Goal: Obtain resource: Download file/media

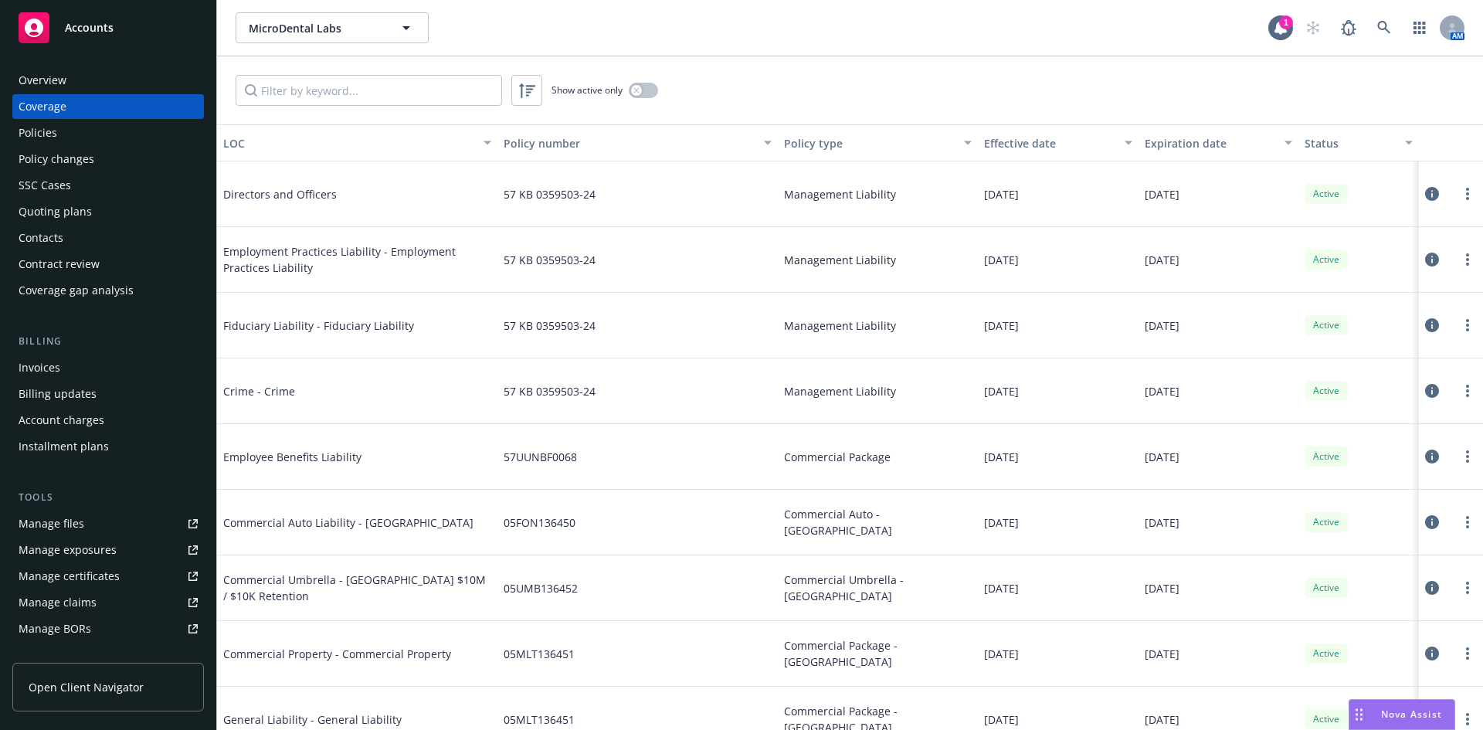
click at [341, 37] on button "MicroDental Labs" at bounding box center [332, 27] width 193 height 31
click at [325, 78] on strong "Arcus Biosciences, Inc." at bounding box center [312, 71] width 118 height 15
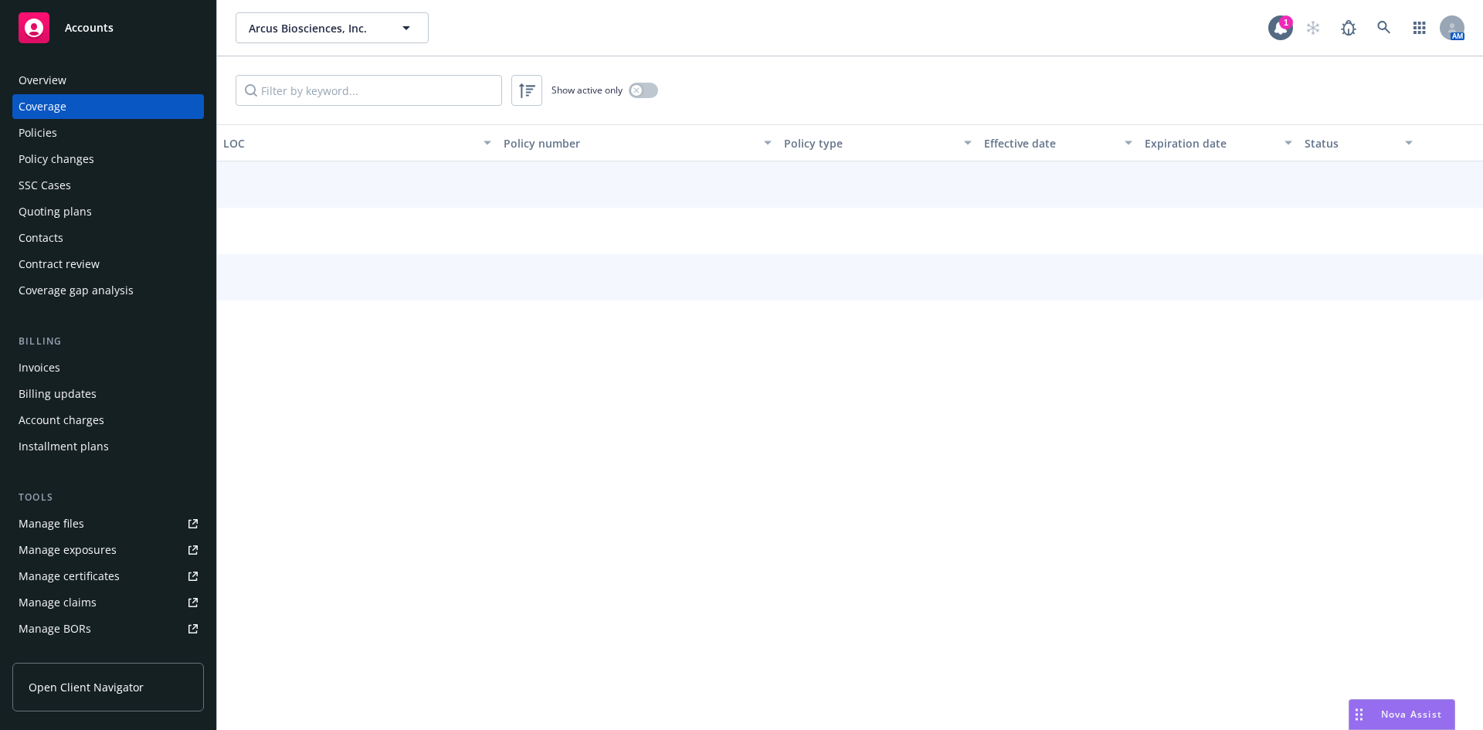
click at [65, 139] on div "Policies" at bounding box center [108, 133] width 179 height 25
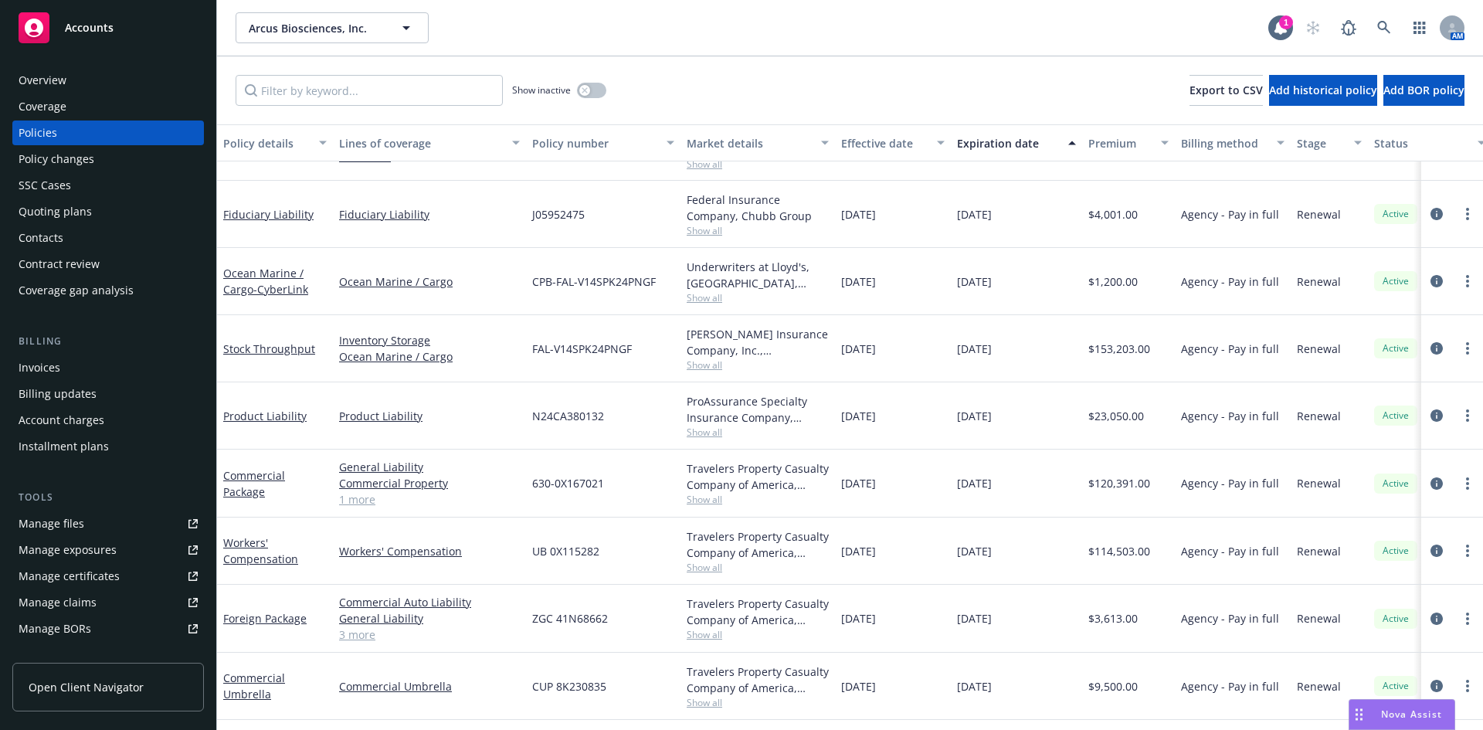
scroll to position [464, 0]
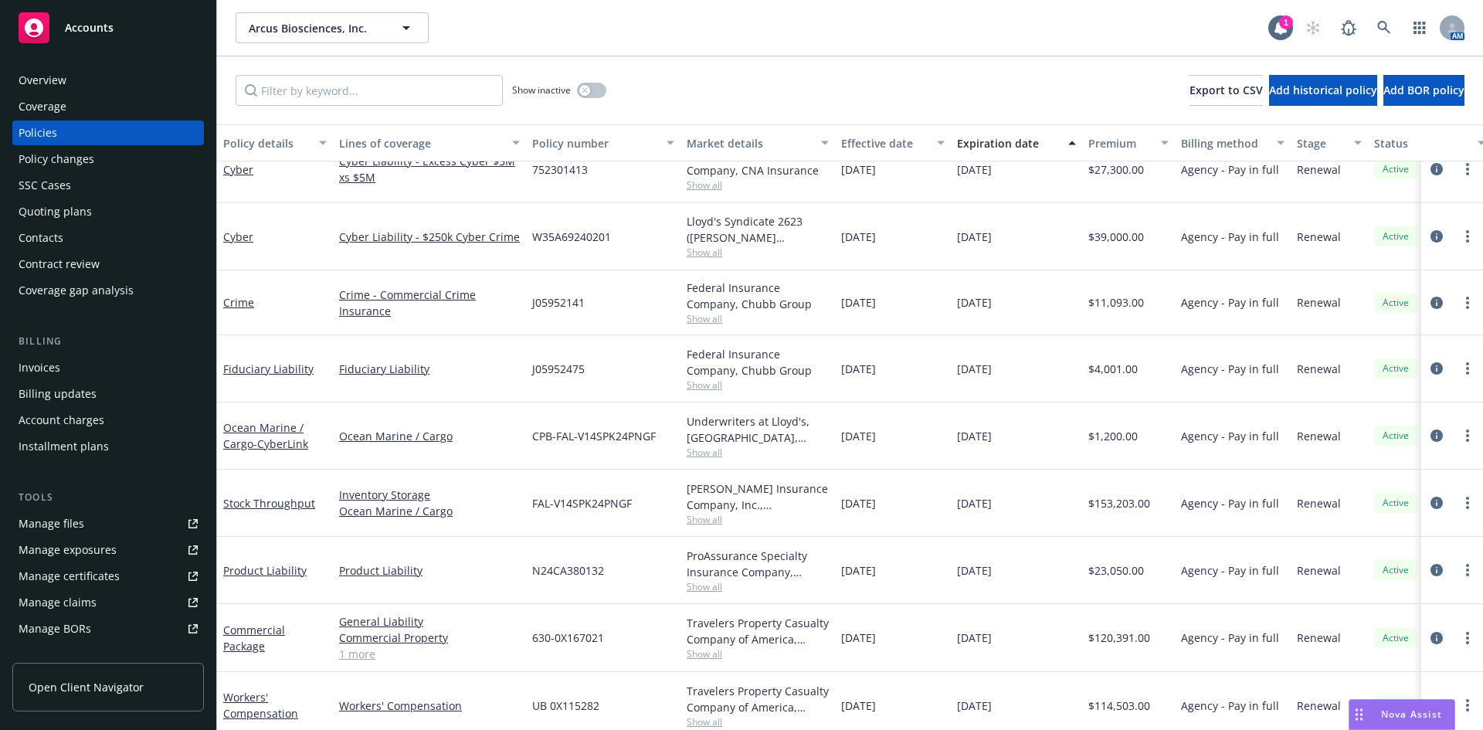
click at [953, 76] on div "Show inactive Export to CSV Add historical policy Add BOR policy" at bounding box center [850, 90] width 1266 height 68
click at [335, 30] on span "Arcus Biosciences, Inc." at bounding box center [316, 28] width 134 height 16
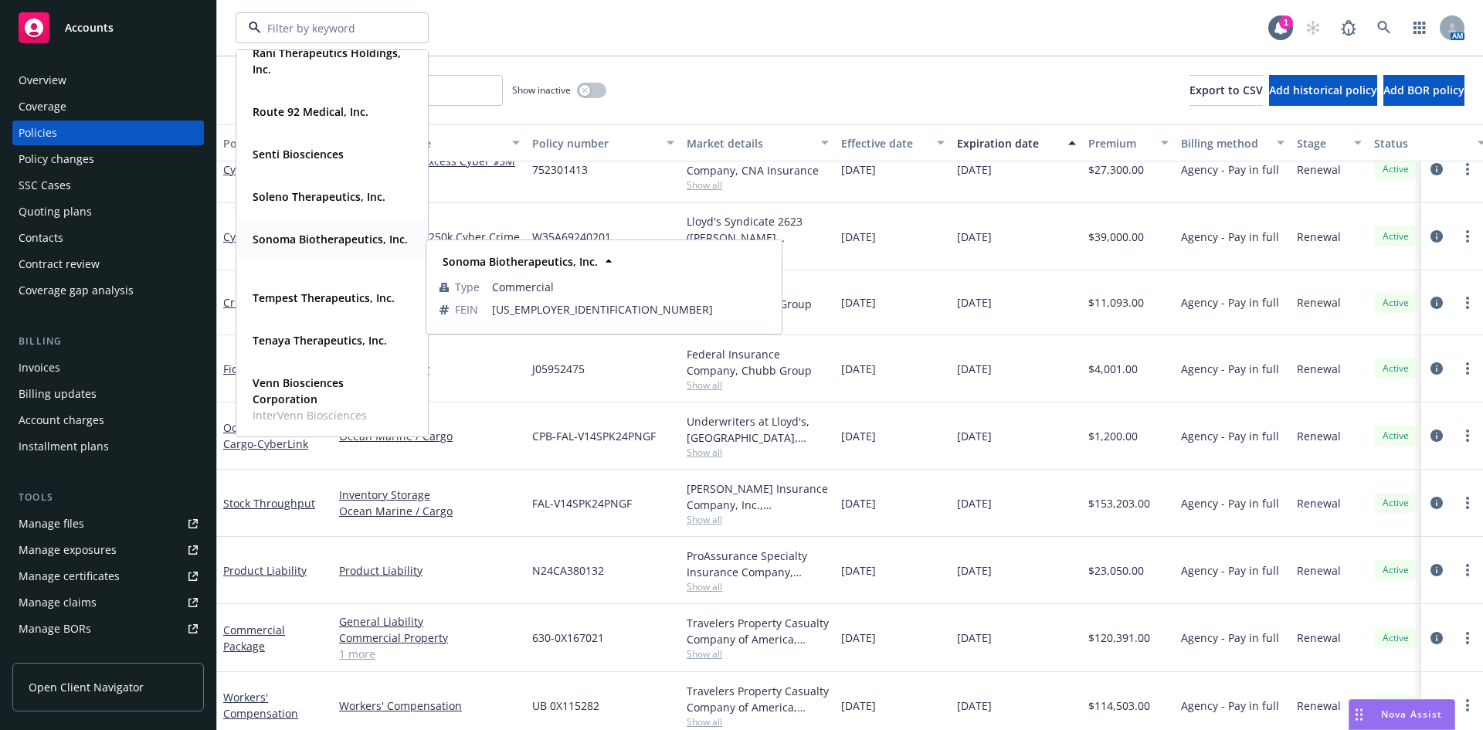
scroll to position [1048, 0]
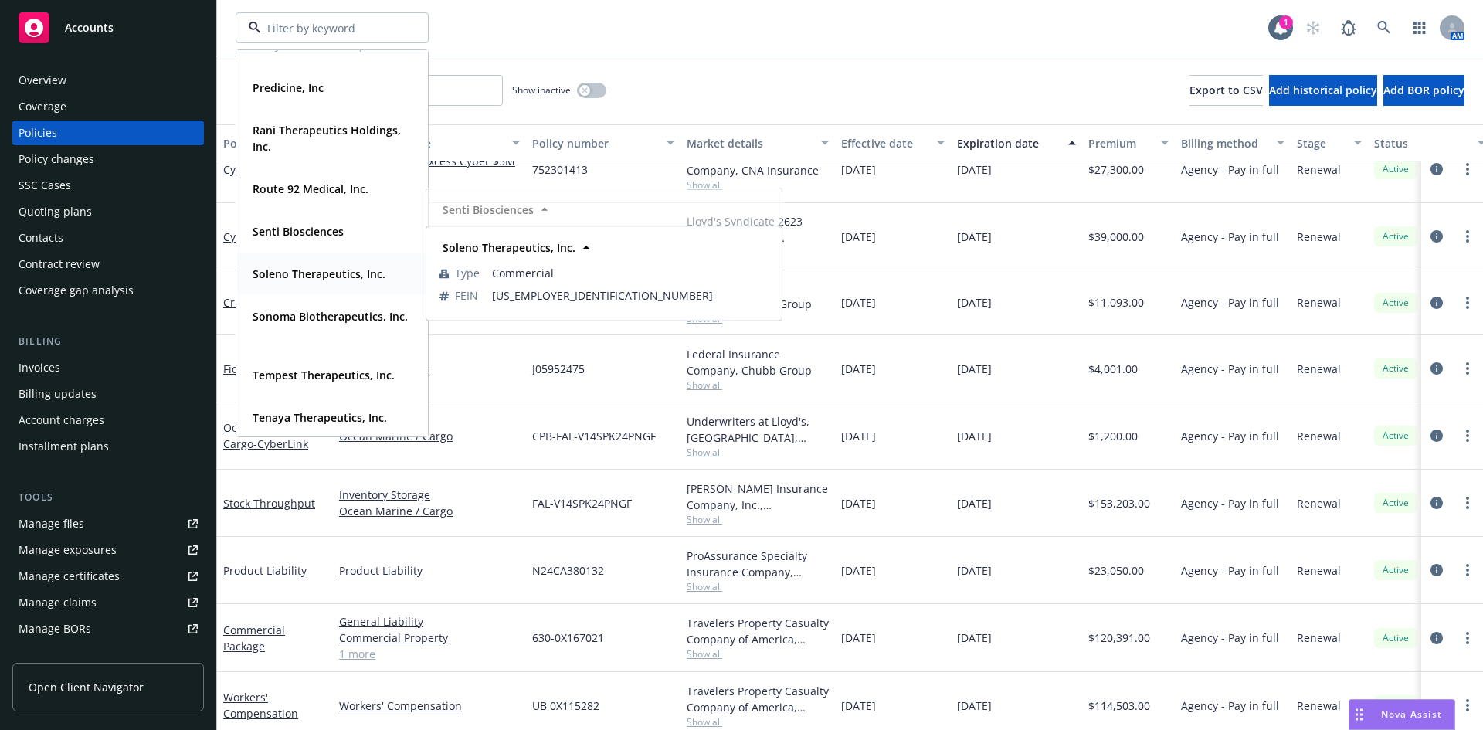
click at [336, 270] on strong "Soleno Therapeutics, Inc." at bounding box center [319, 274] width 133 height 15
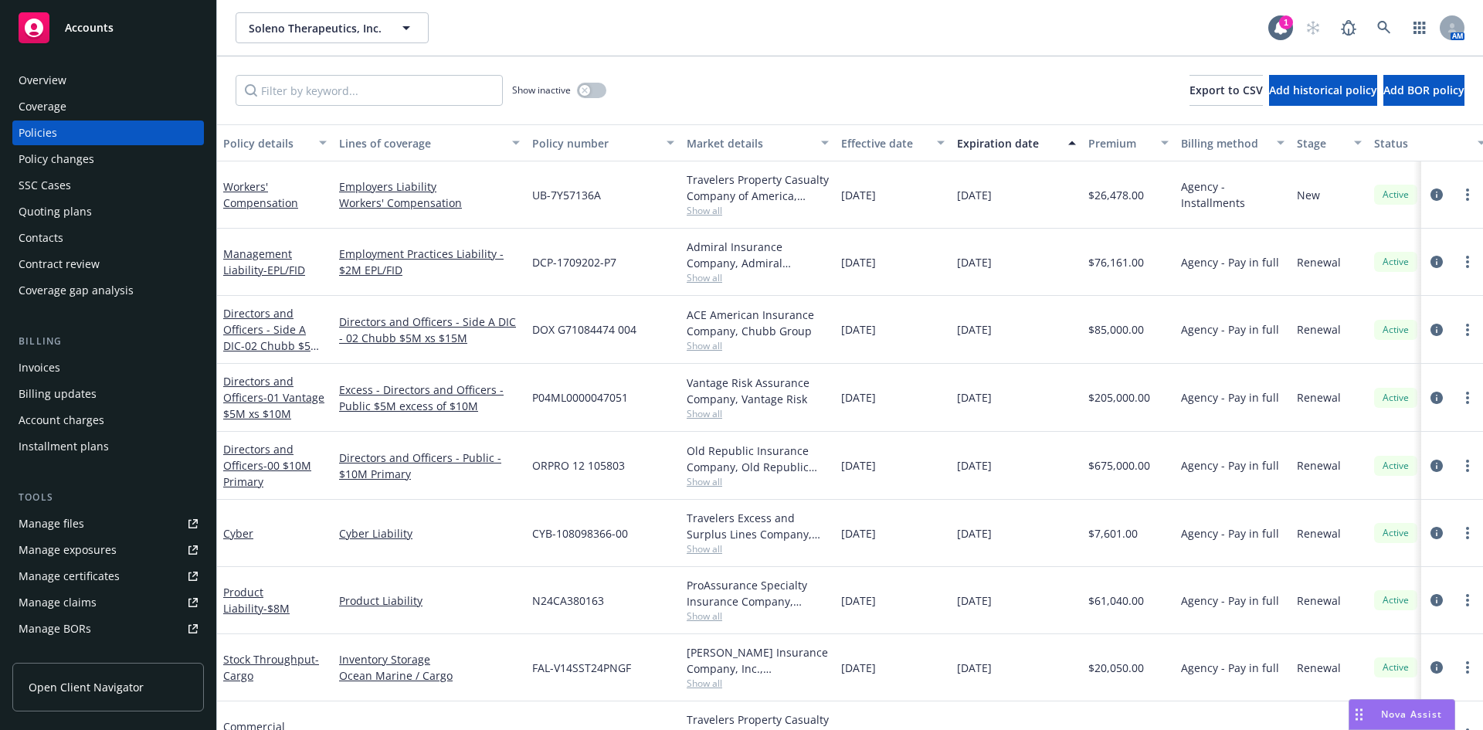
click at [70, 85] on div "Overview" at bounding box center [108, 80] width 179 height 25
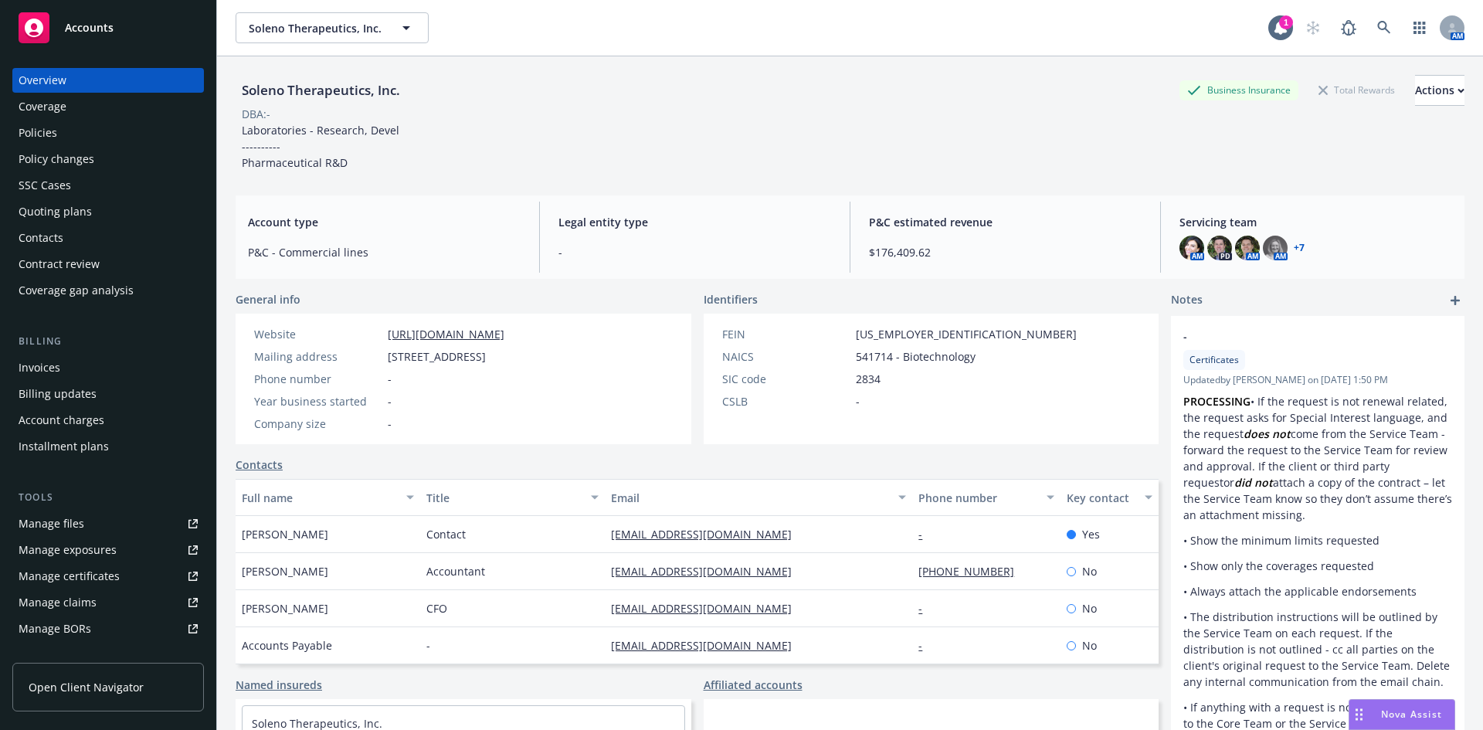
click at [1294, 248] on link "+ 7" at bounding box center [1299, 247] width 11 height 9
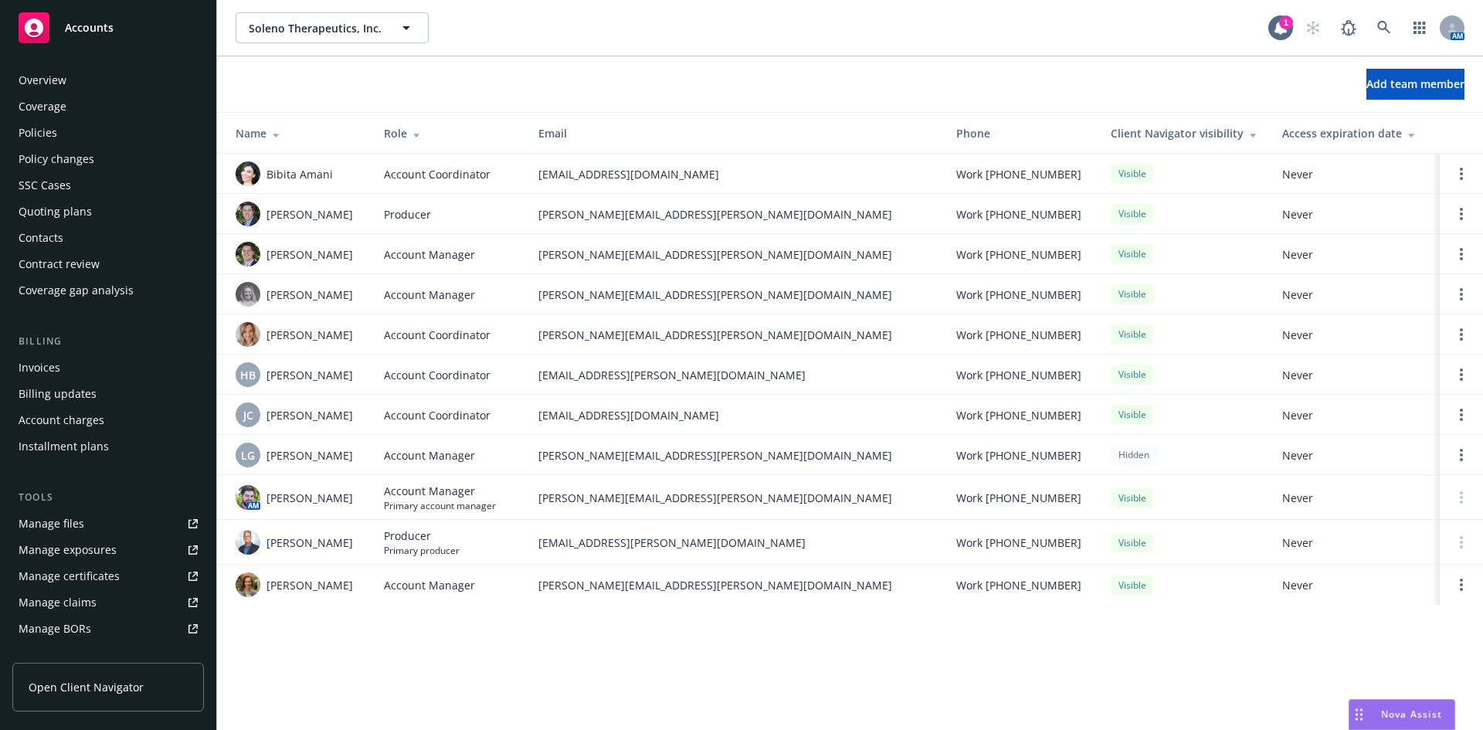
click at [80, 126] on div "Policies" at bounding box center [108, 133] width 179 height 25
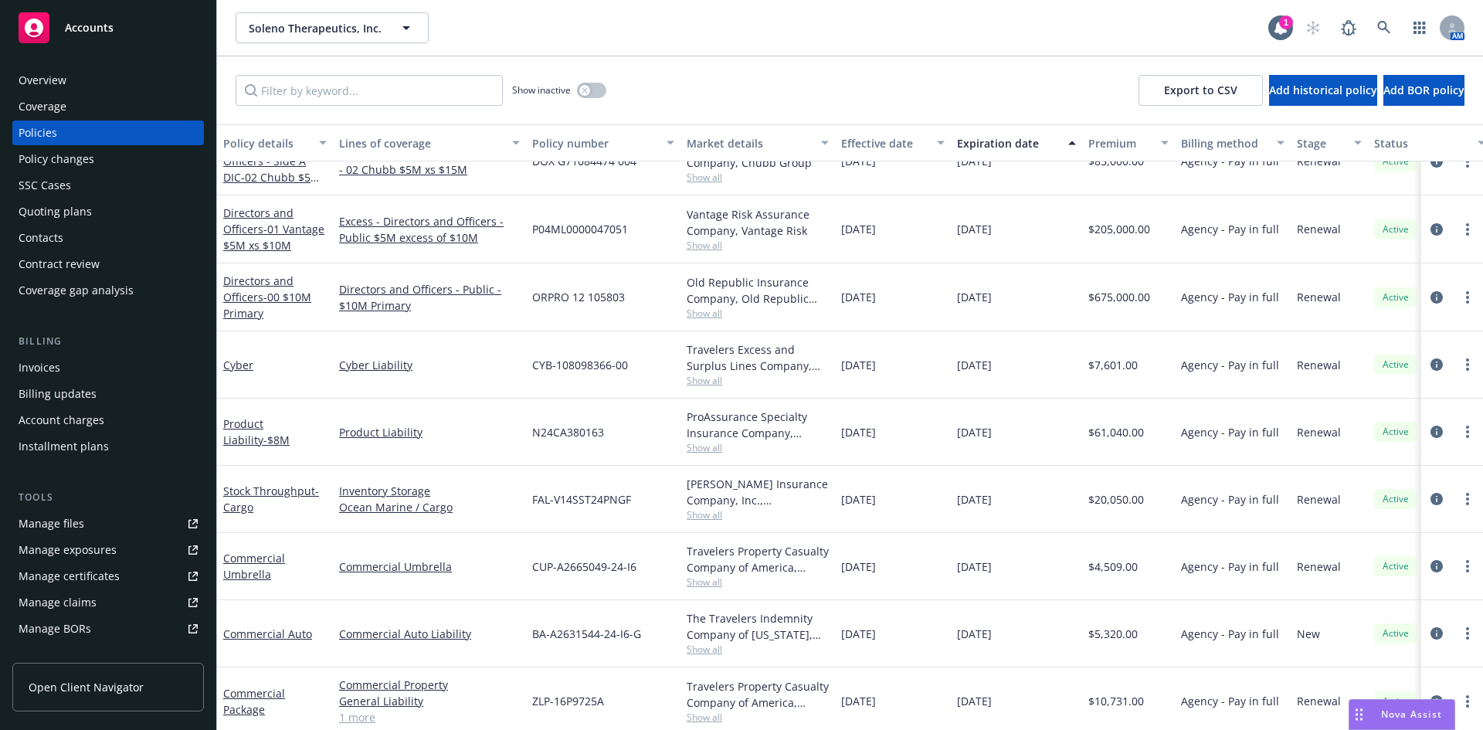
scroll to position [160, 0]
click at [277, 427] on link "Product Liability - $8M" at bounding box center [256, 435] width 66 height 31
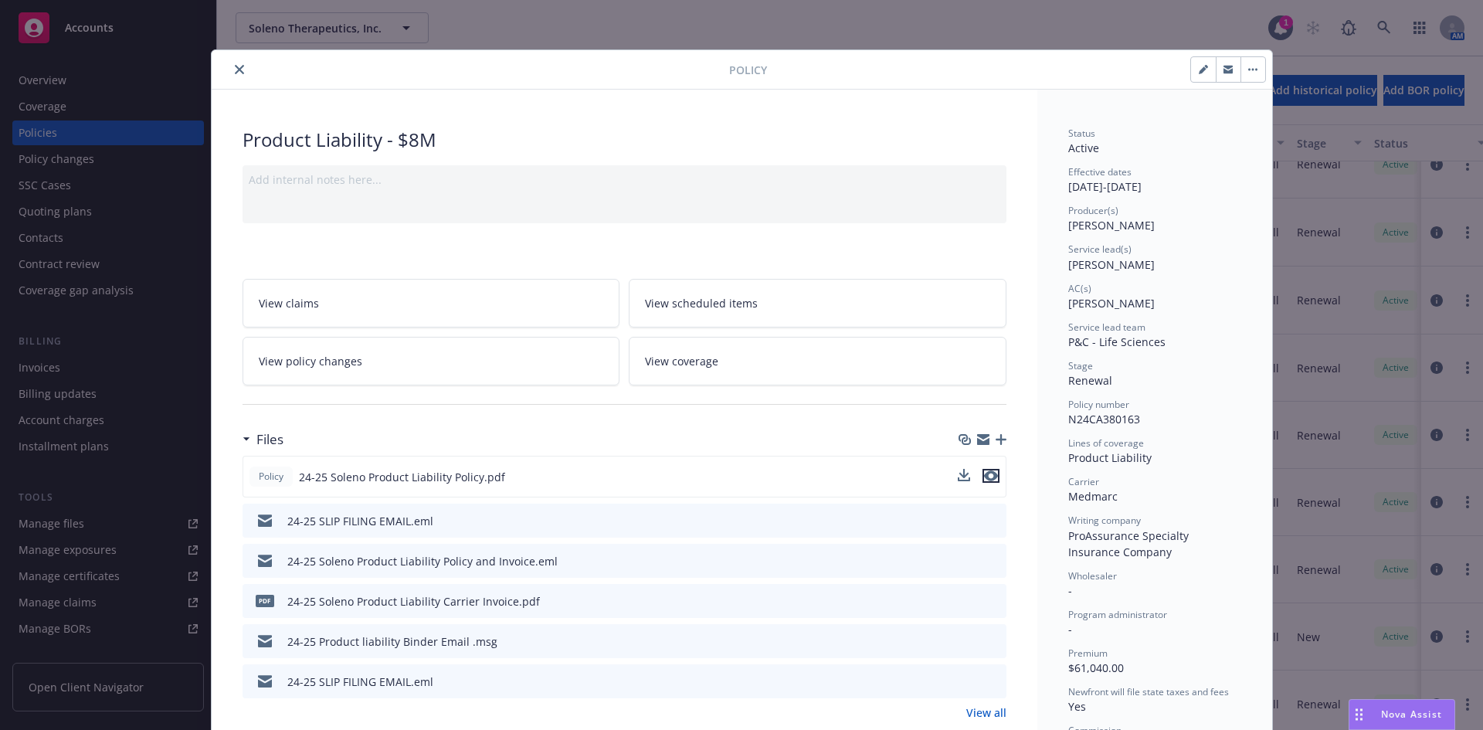
click at [987, 476] on icon "preview file" at bounding box center [991, 476] width 14 height 11
click at [235, 73] on icon "close" at bounding box center [239, 69] width 9 height 9
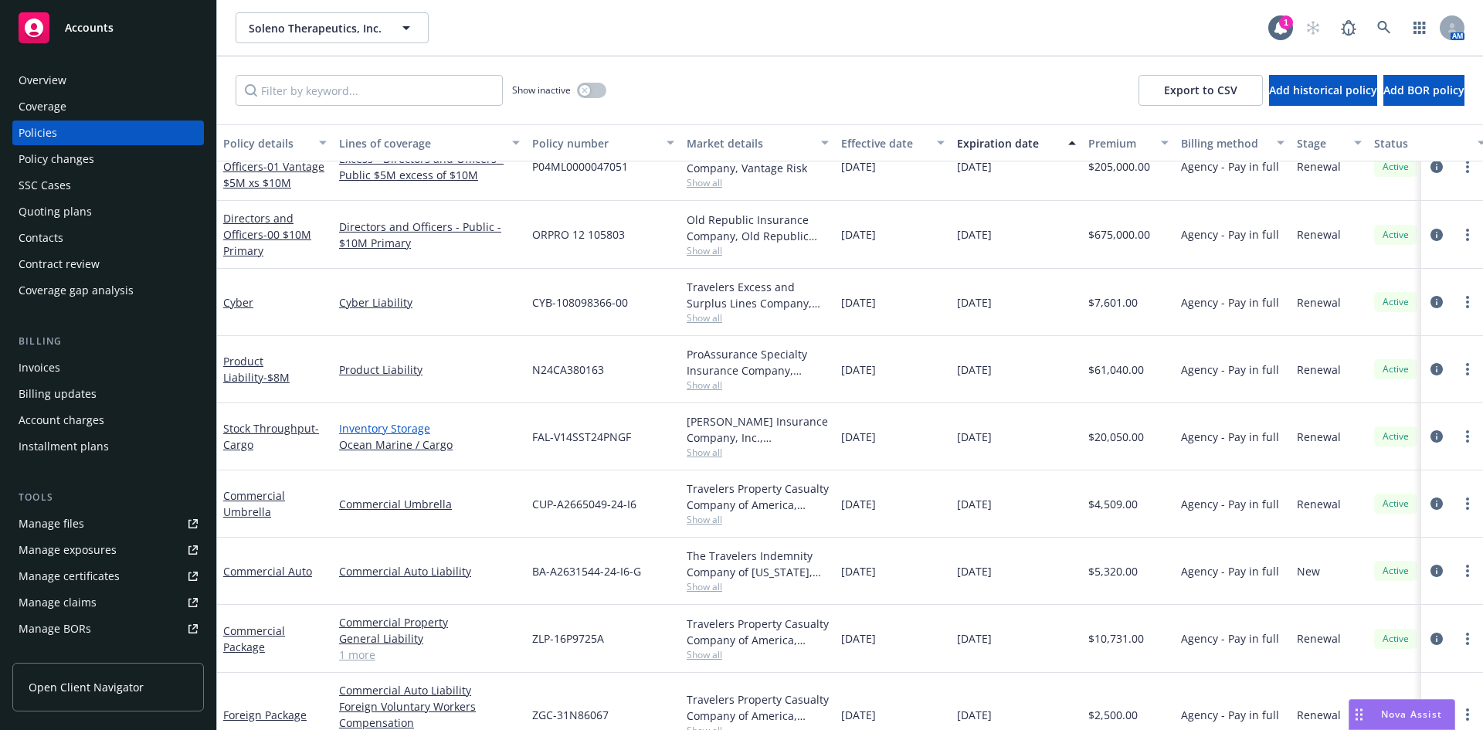
scroll to position [237, 0]
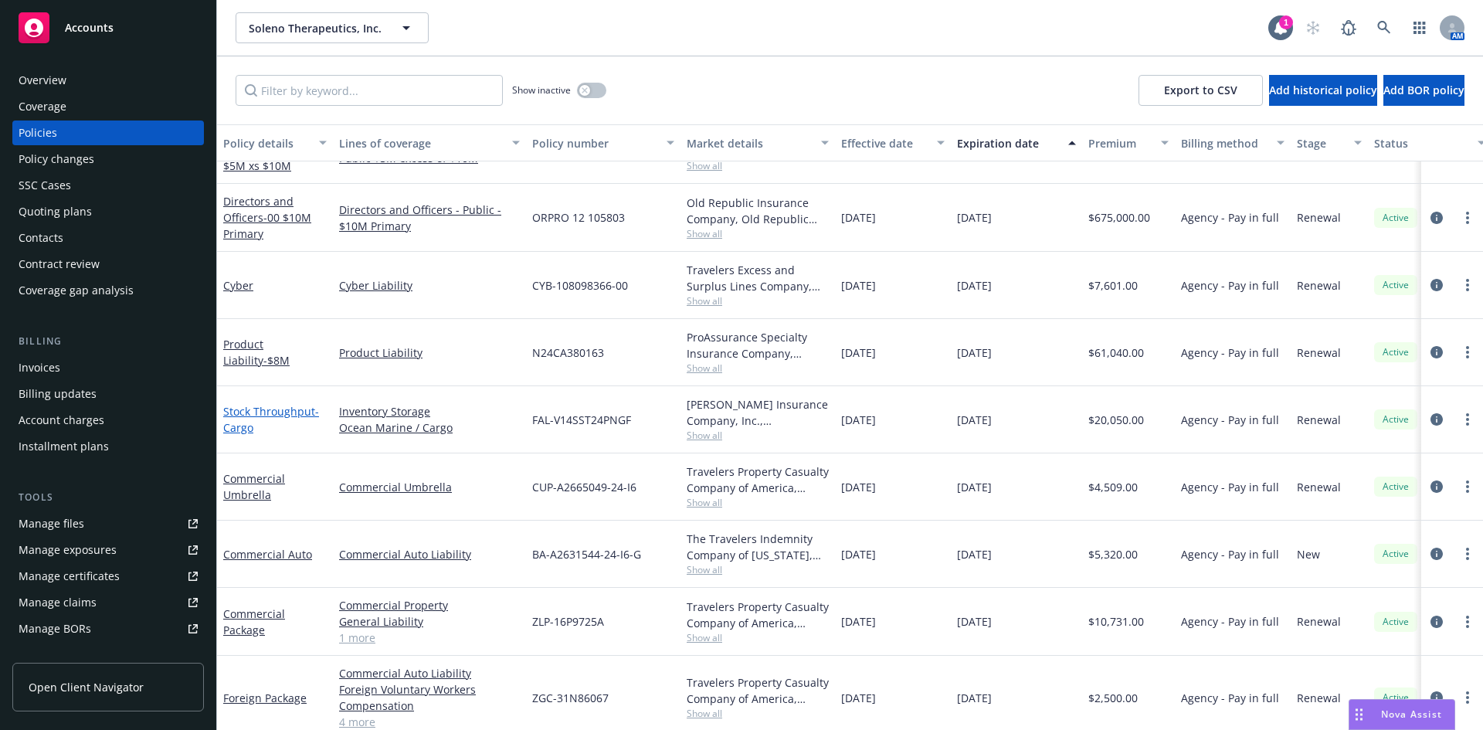
click at [279, 411] on link "Stock Throughput - Cargo" at bounding box center [271, 419] width 96 height 31
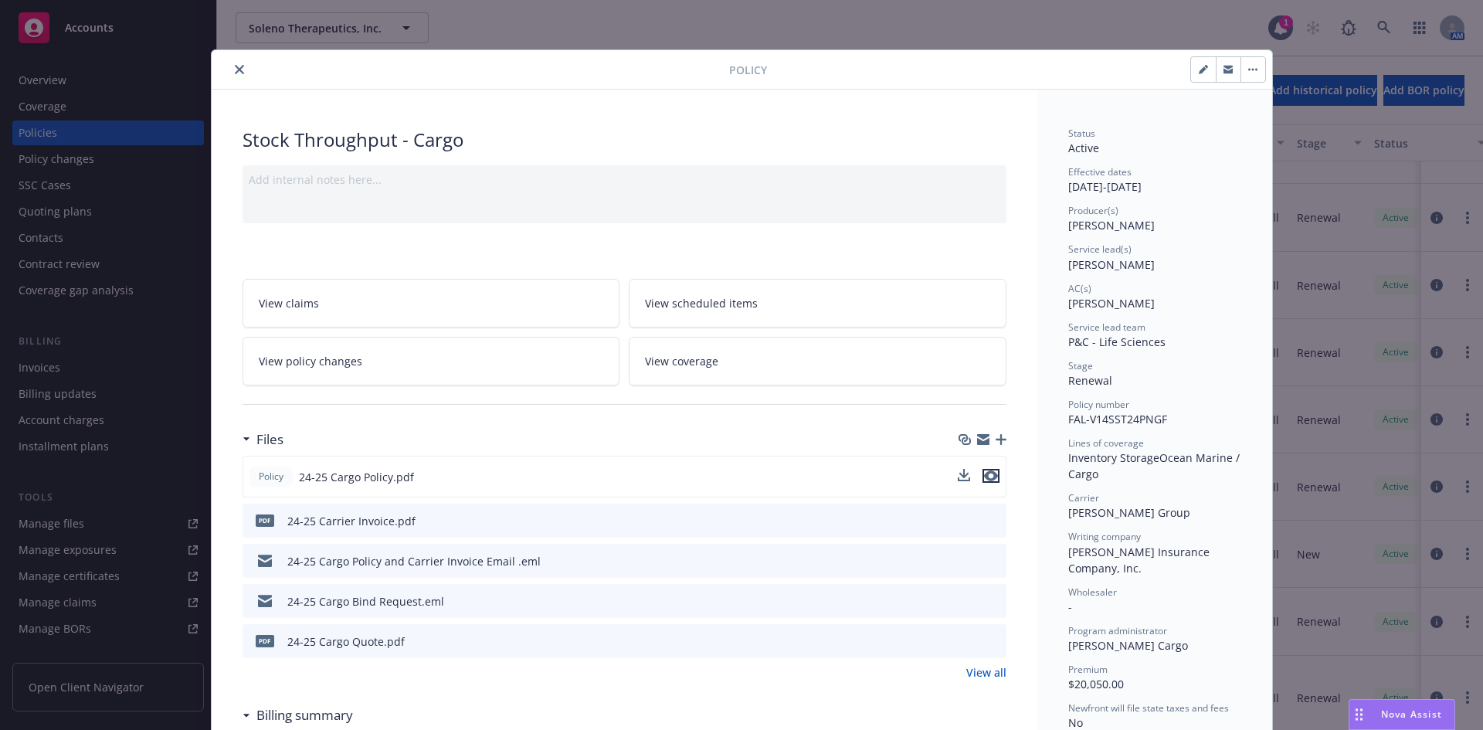
click at [984, 477] on icon "preview file" at bounding box center [991, 476] width 14 height 11
click at [237, 72] on icon "close" at bounding box center [239, 69] width 9 height 9
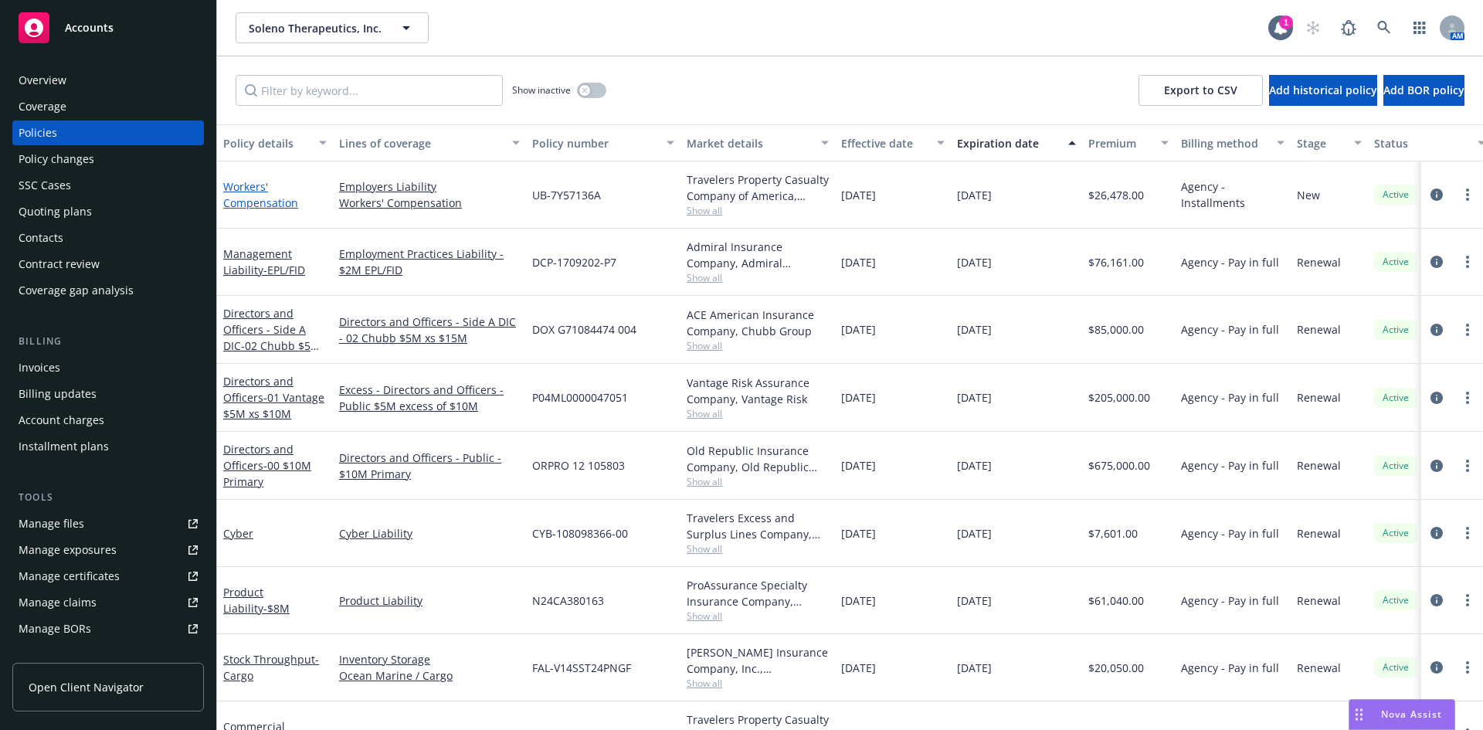
click at [266, 204] on link "Workers' Compensation" at bounding box center [260, 194] width 75 height 31
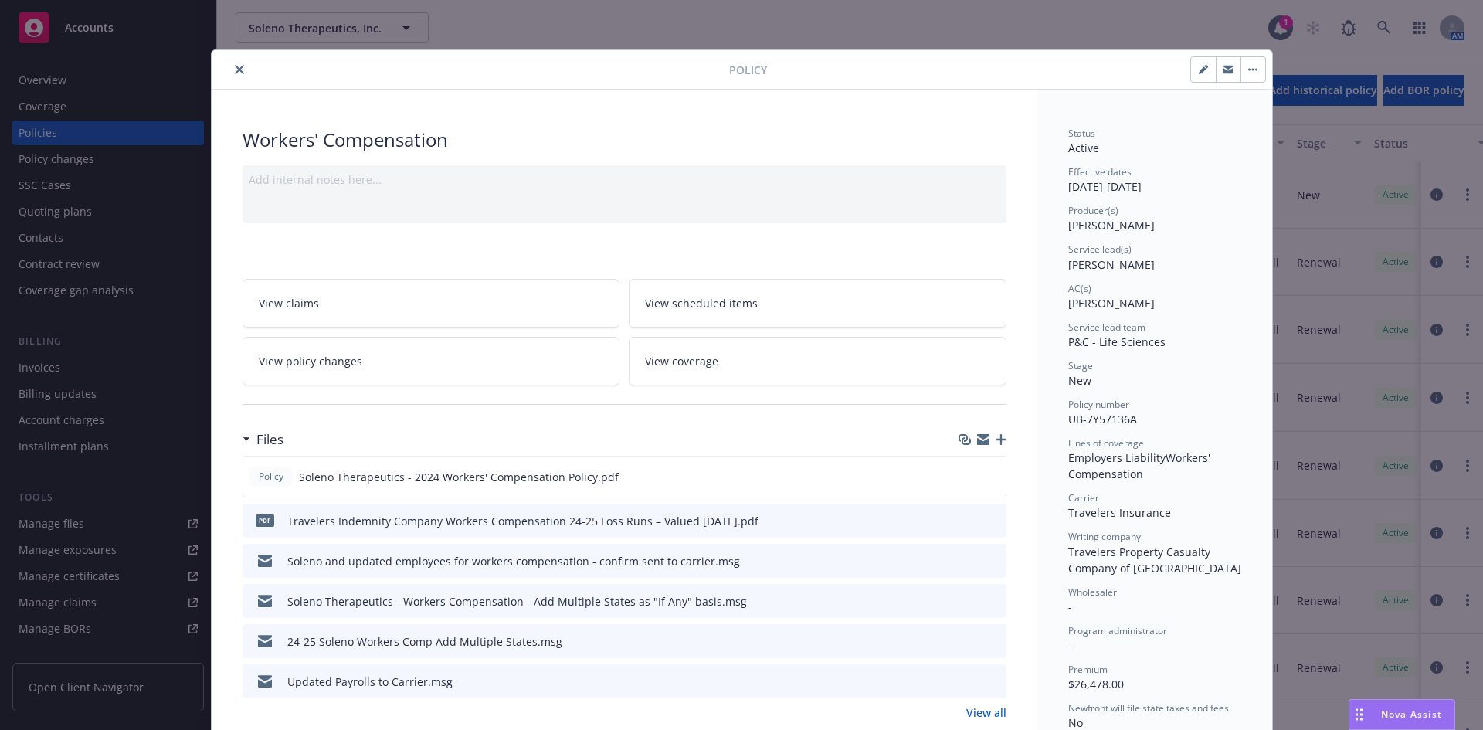
click at [230, 70] on button "close" at bounding box center [239, 69] width 19 height 19
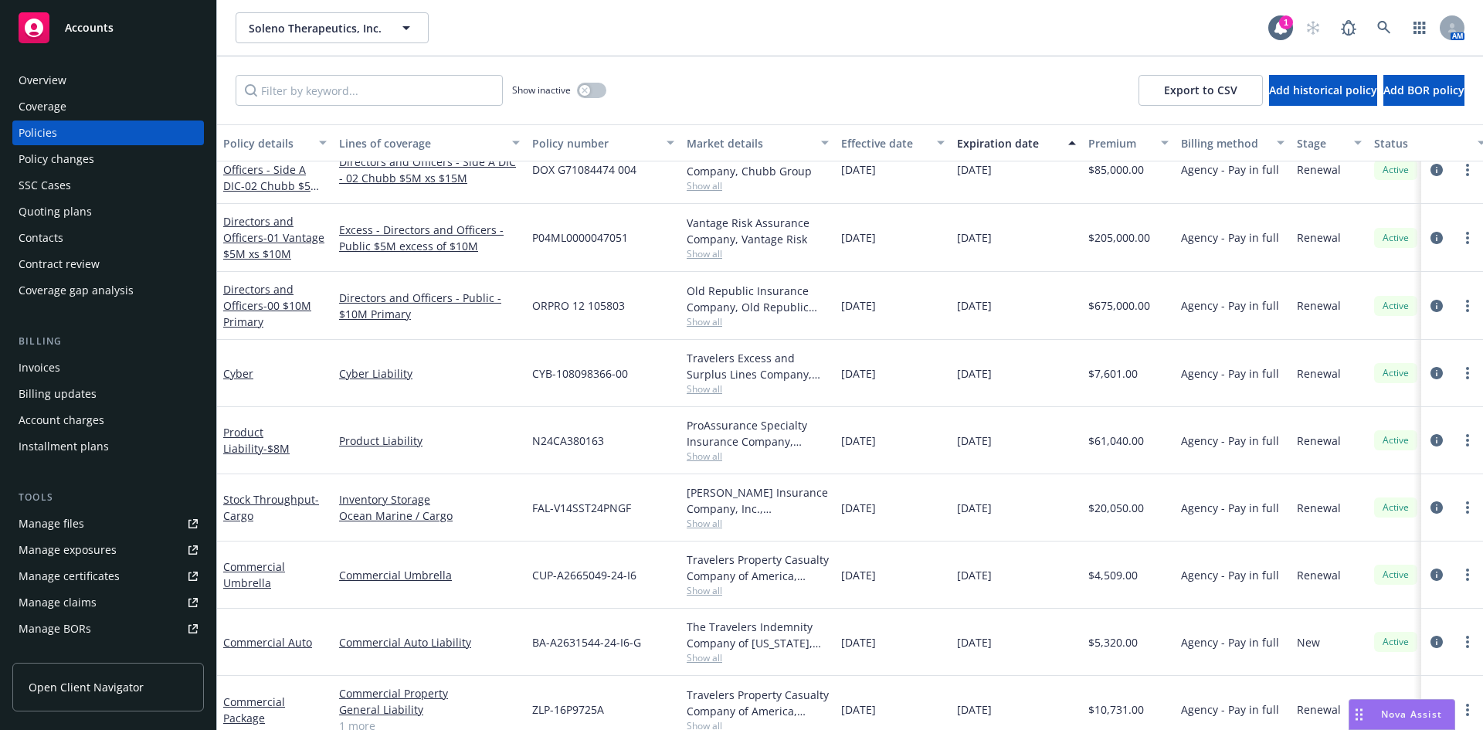
scroll to position [309, 0]
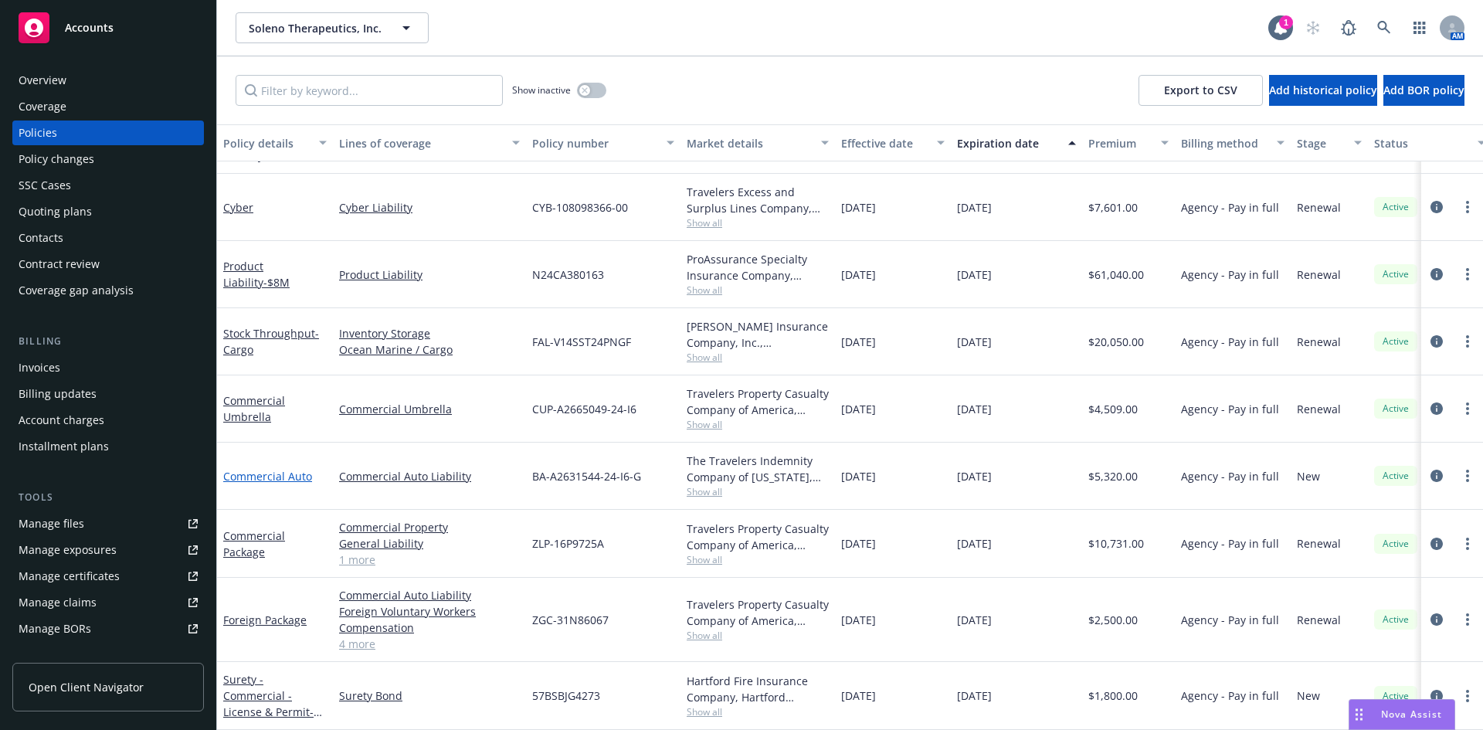
click at [282, 469] on link "Commercial Auto" at bounding box center [267, 476] width 89 height 15
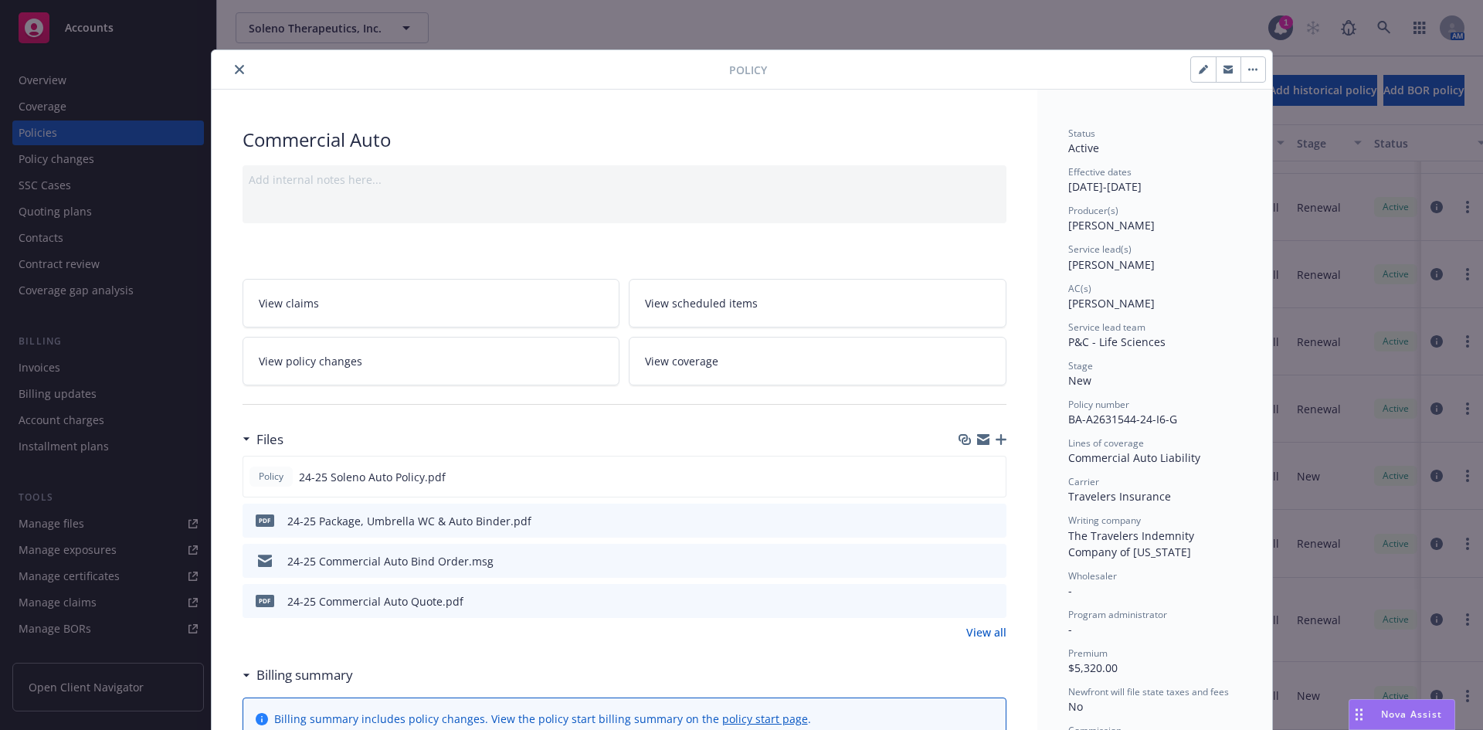
scroll to position [155, 0]
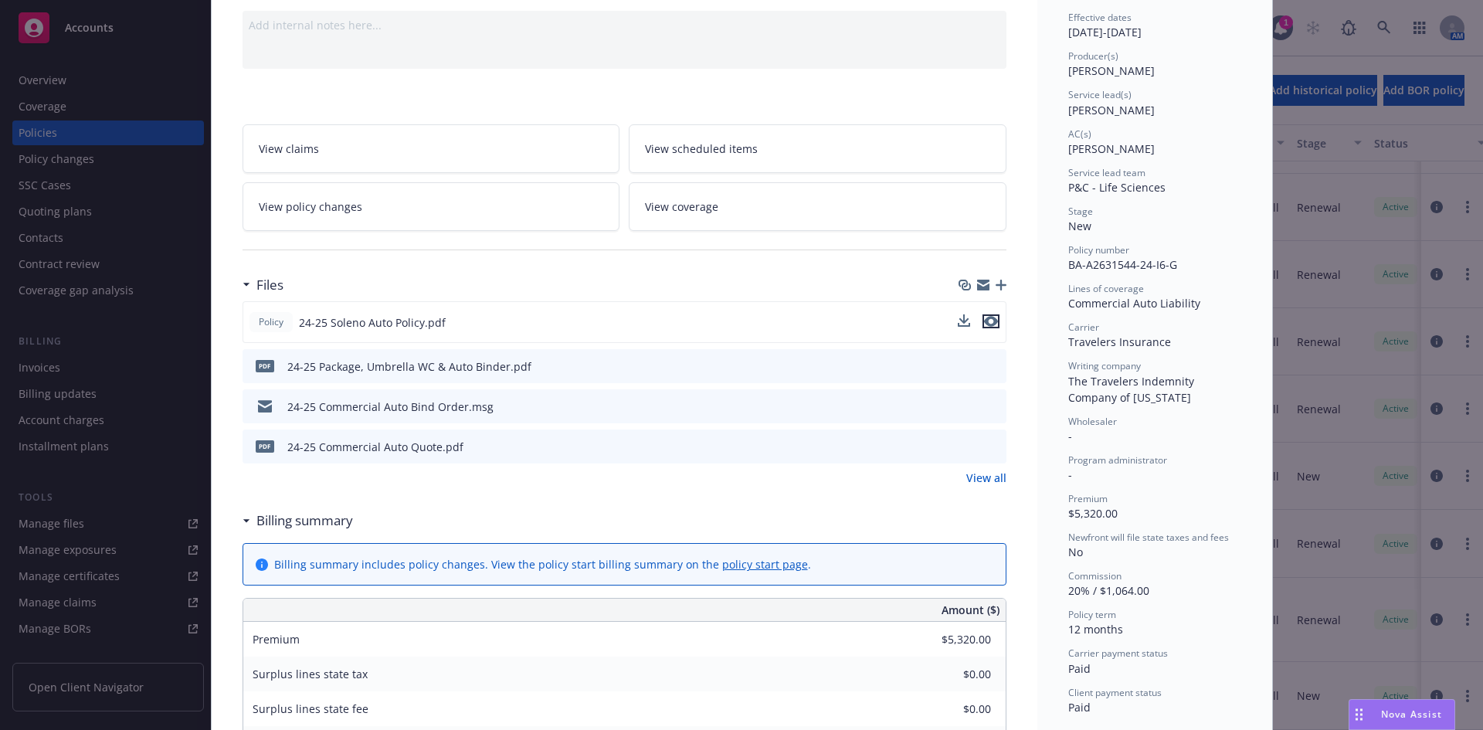
click at [987, 324] on icon "preview file" at bounding box center [991, 321] width 14 height 11
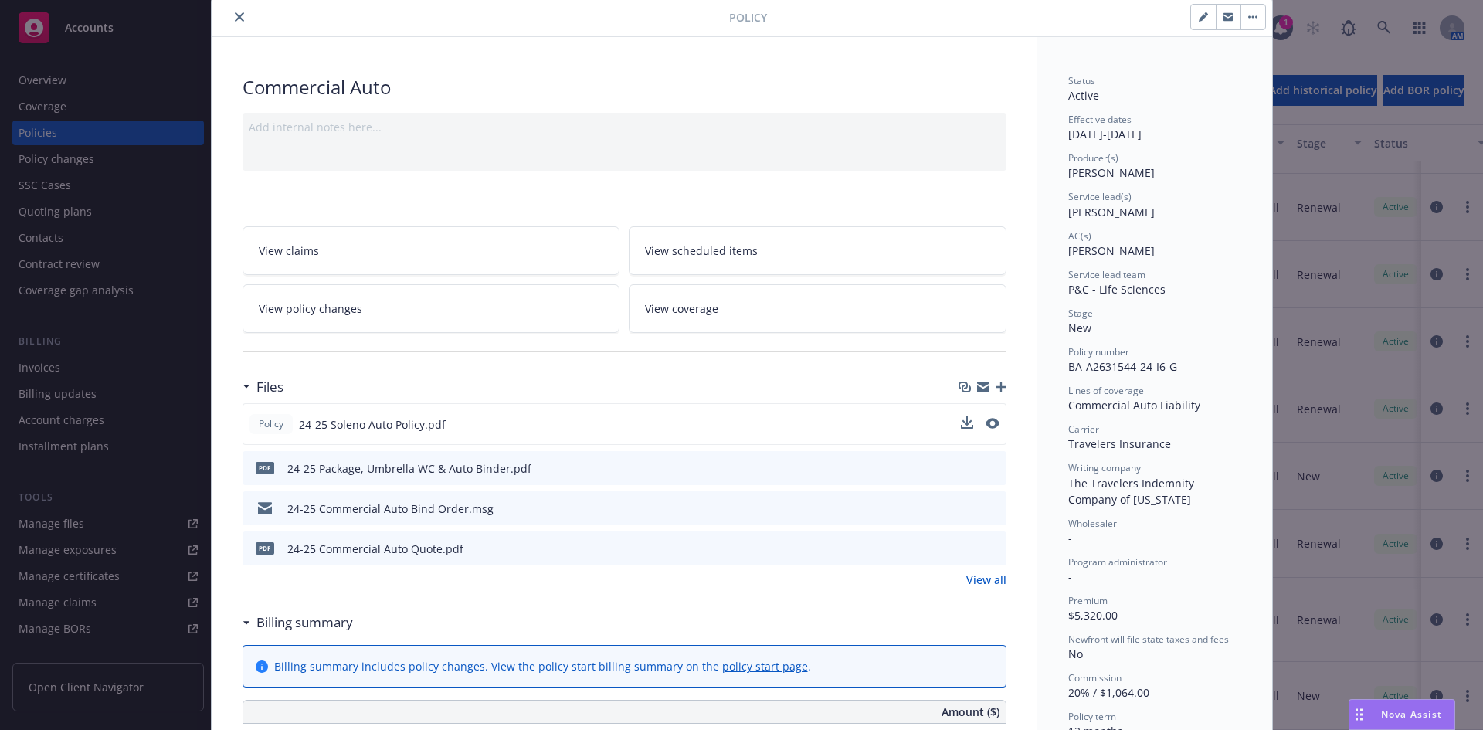
scroll to position [0, 0]
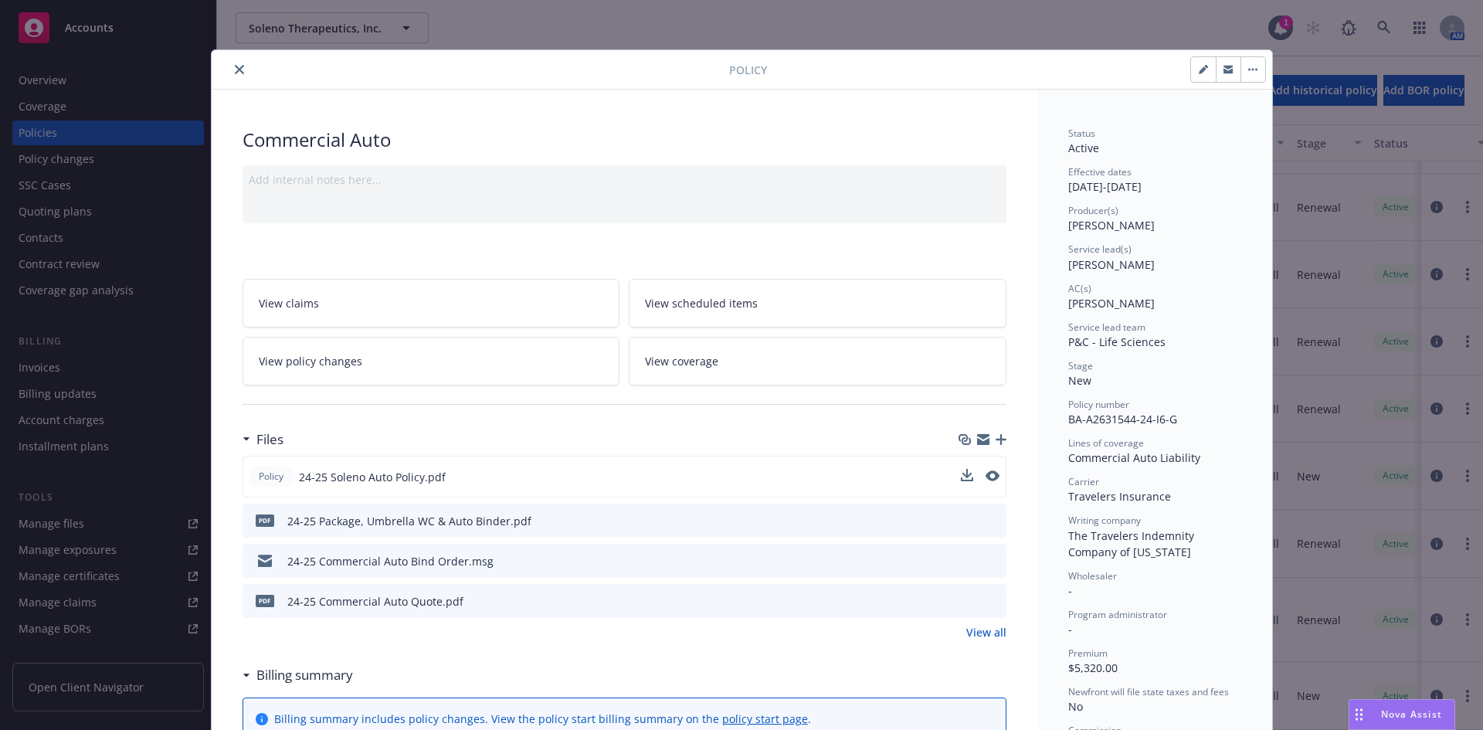
click at [235, 73] on icon "close" at bounding box center [239, 69] width 9 height 9
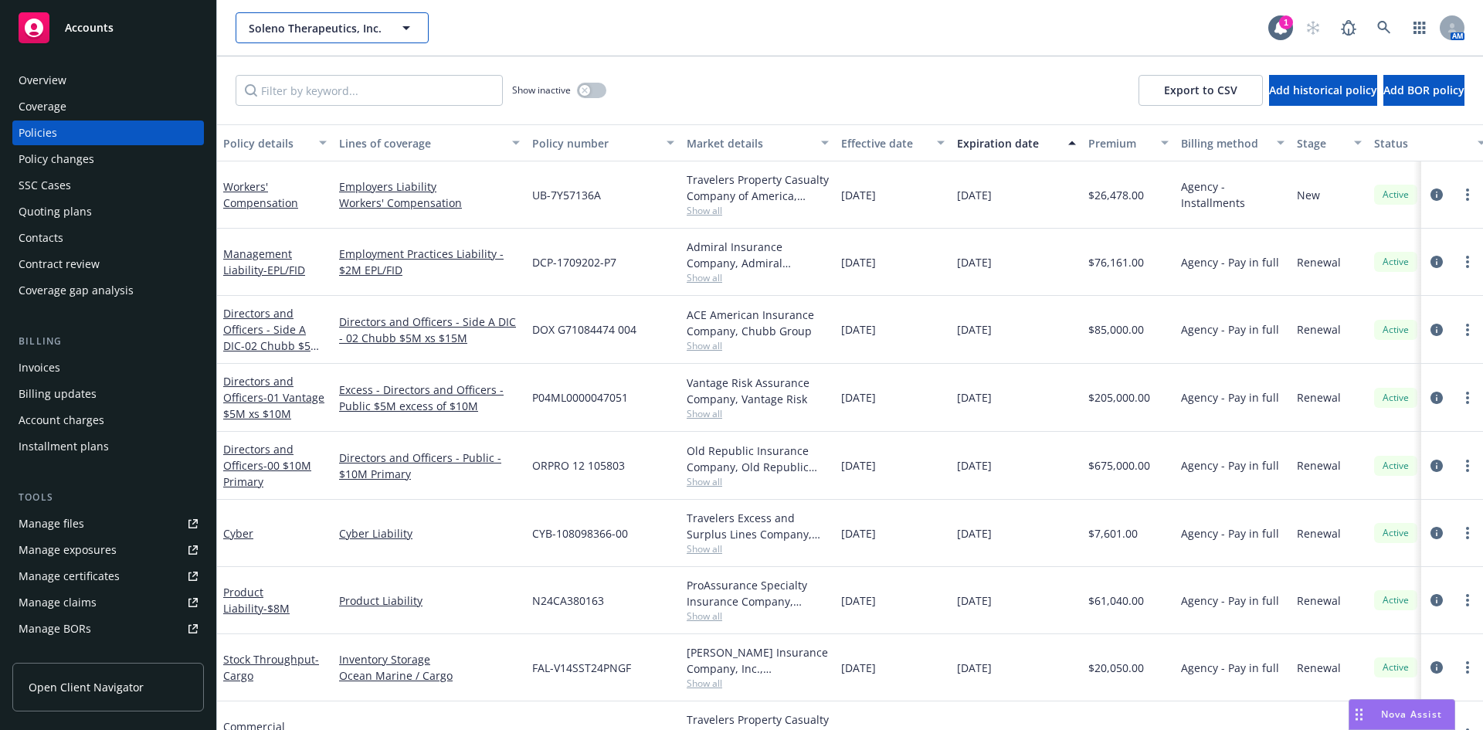
click at [360, 23] on div "Soleno Therapeutics, Inc." at bounding box center [332, 27] width 193 height 31
click at [684, 27] on div "Soleno Therapeutics, Inc. Soleno Therapeutics, Inc. Soleno Therapeutics, Inc. T…" at bounding box center [752, 27] width 1033 height 31
click at [406, 29] on icon "button" at bounding box center [407, 28] width 8 height 4
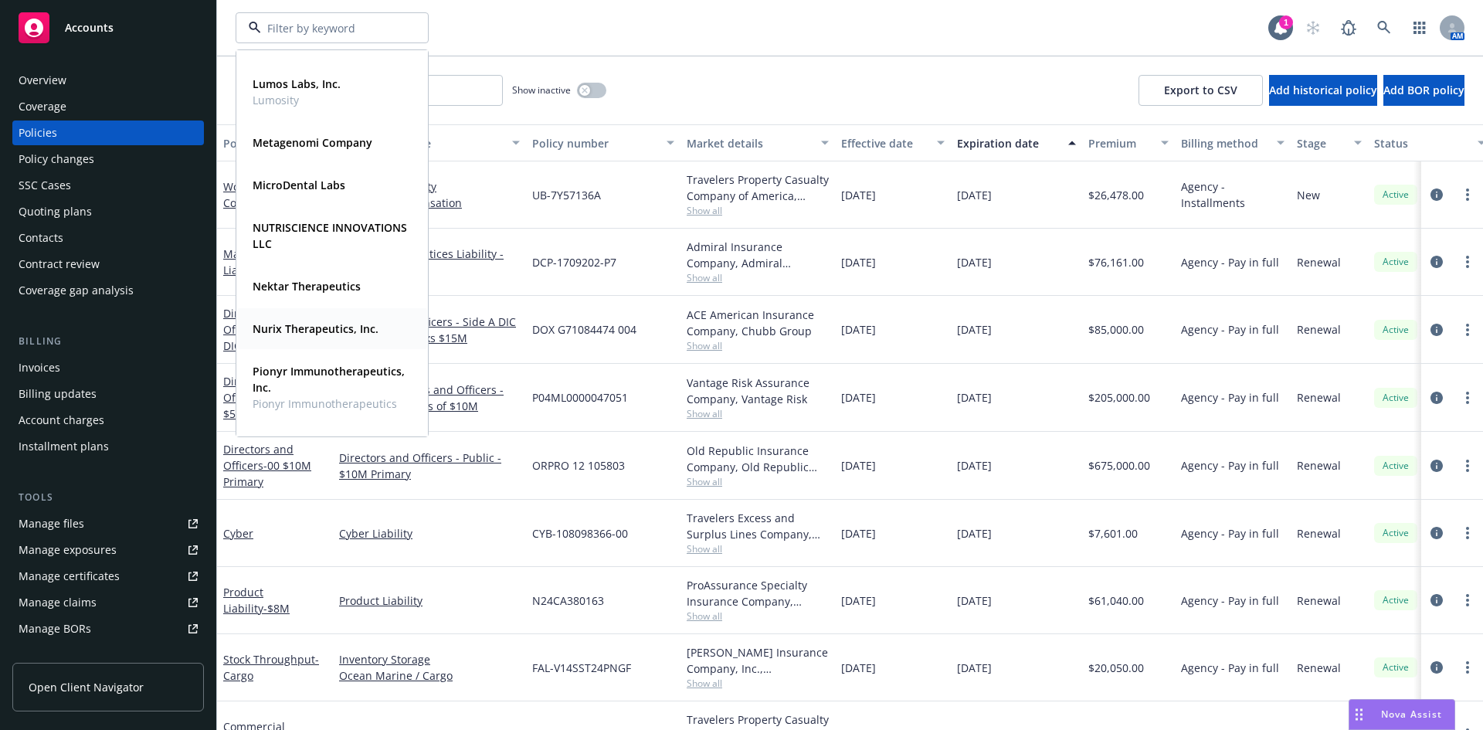
scroll to position [695, 0]
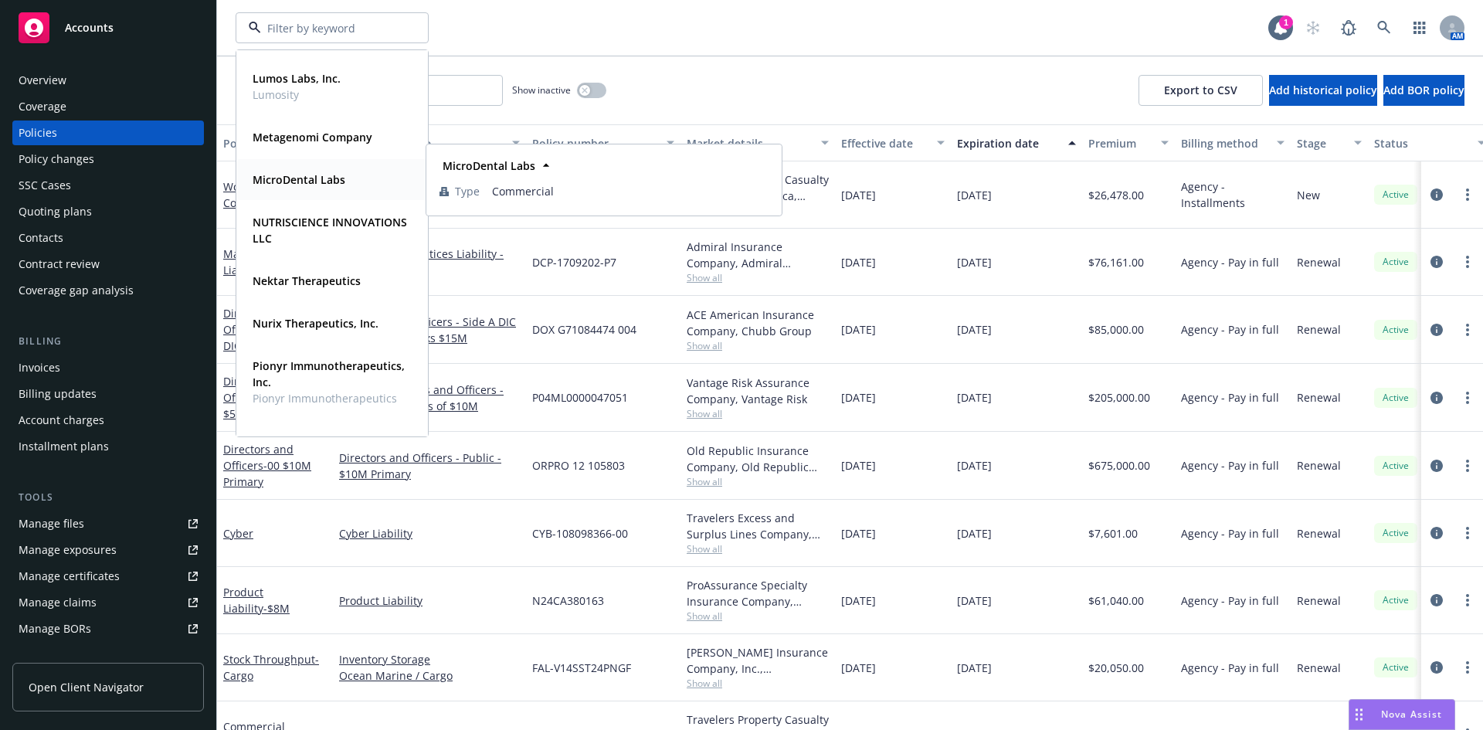
click at [303, 185] on strong "MicroDental Labs" at bounding box center [299, 179] width 93 height 15
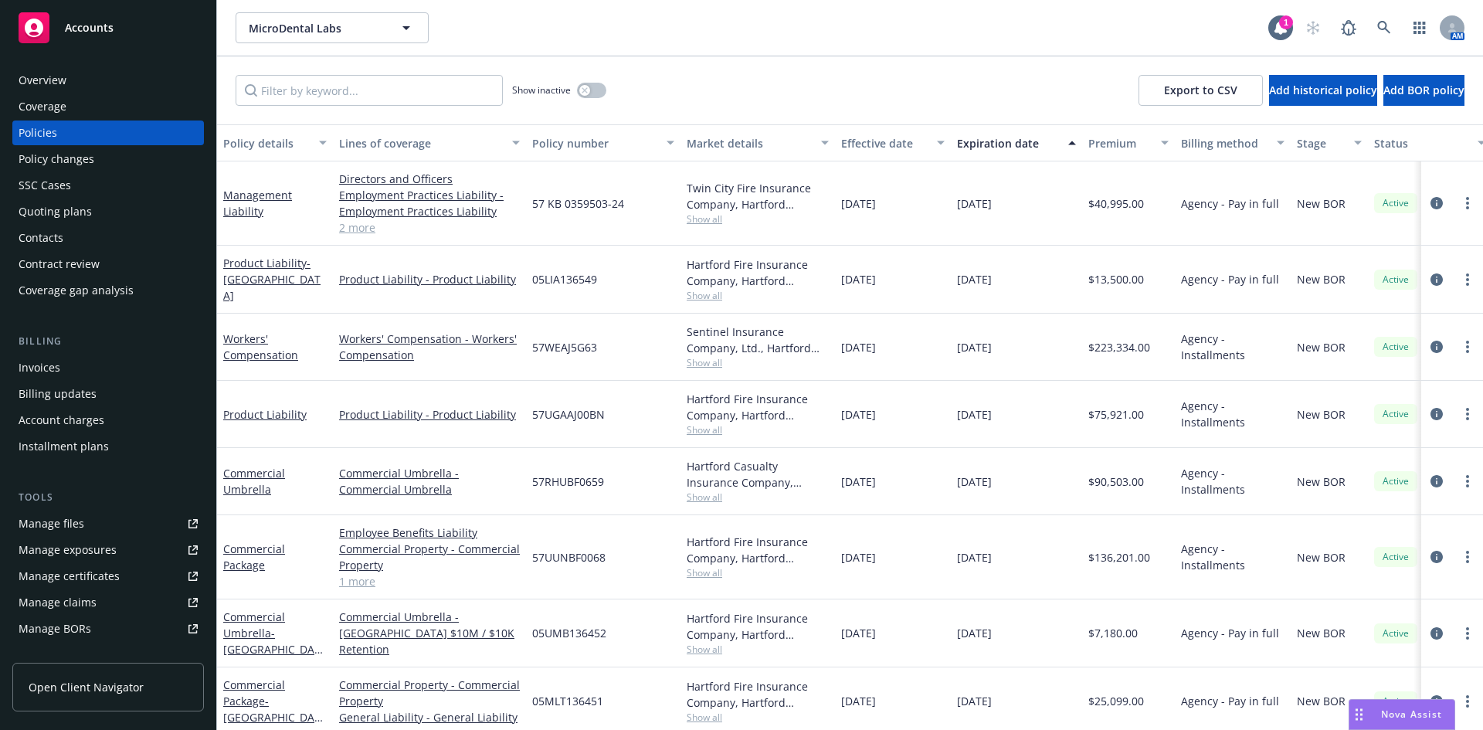
click at [63, 527] on div "Manage files" at bounding box center [52, 523] width 66 height 25
click at [83, 522] on link "Manage files" at bounding box center [108, 523] width 192 height 25
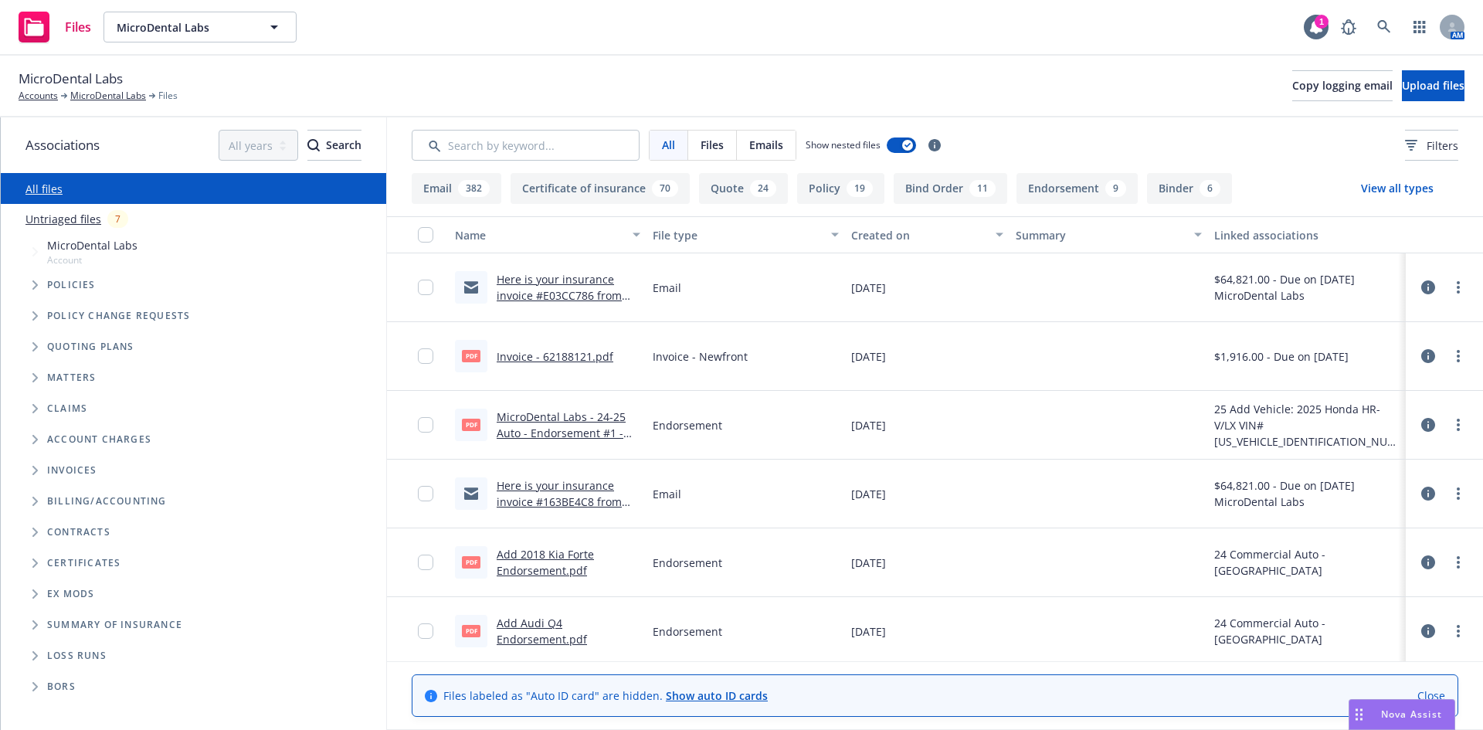
click at [70, 348] on span "Quoting plans" at bounding box center [90, 346] width 87 height 9
click at [35, 345] on icon "Tree Example" at bounding box center [34, 346] width 5 height 9
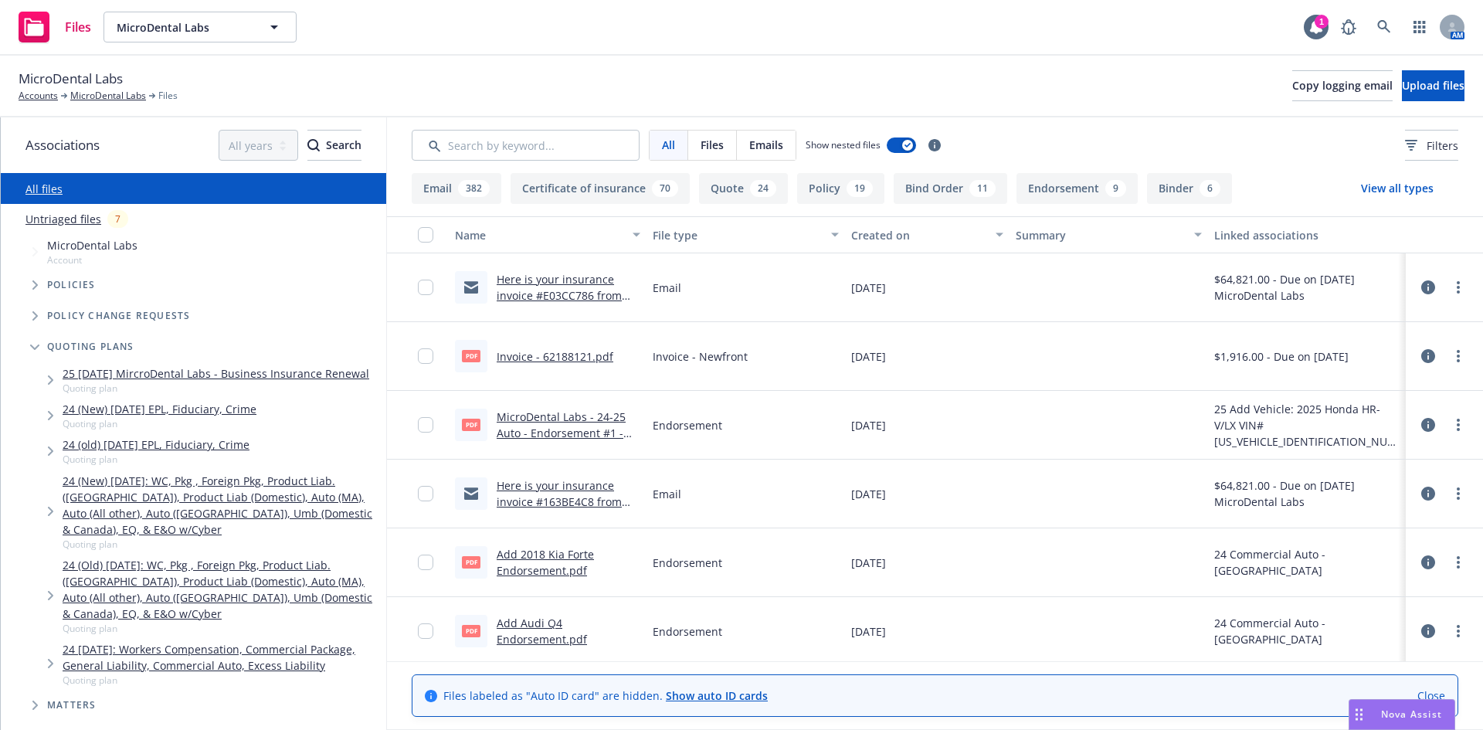
scroll to position [77, 0]
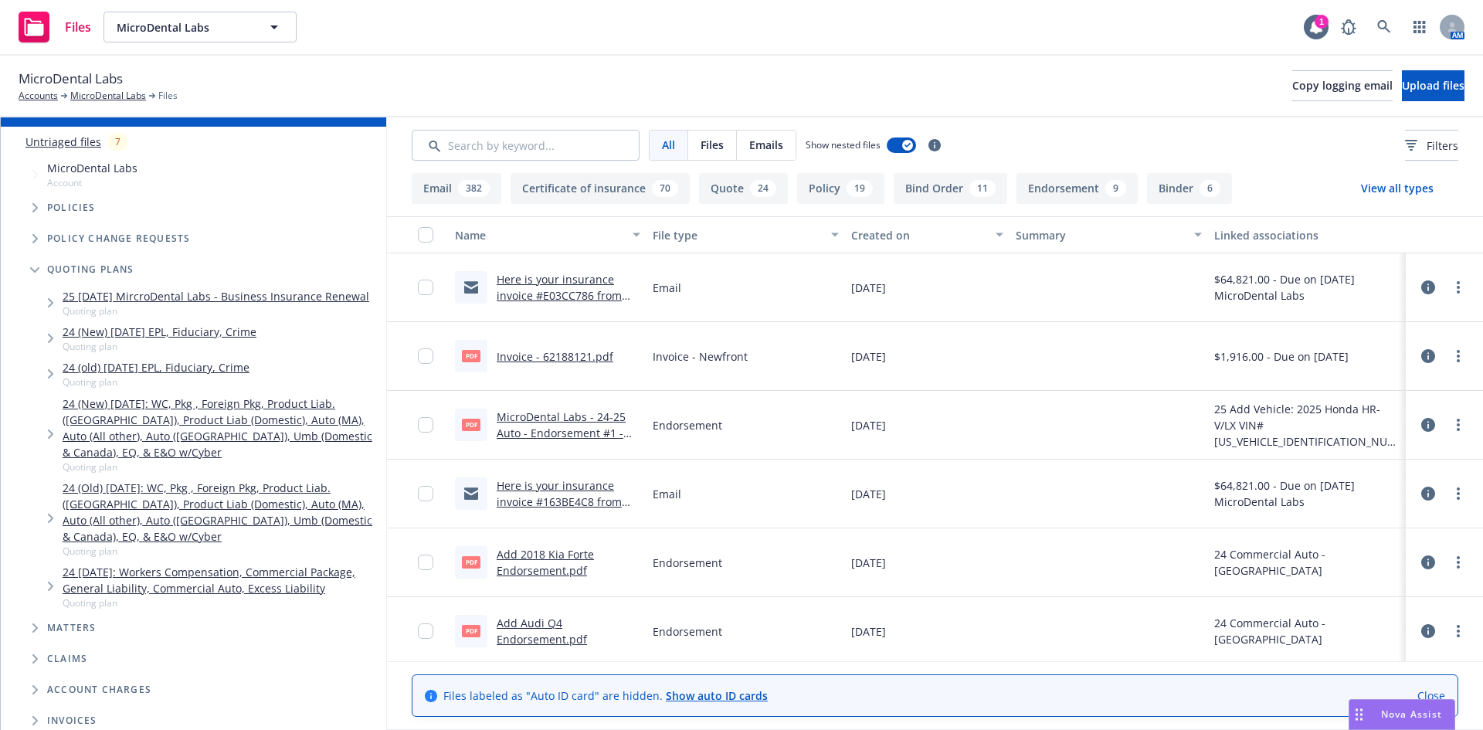
click at [264, 587] on link "24 [DATE]: Workers Compensation, Commercial Package, General Liability, Commerc…" at bounding box center [222, 580] width 318 height 32
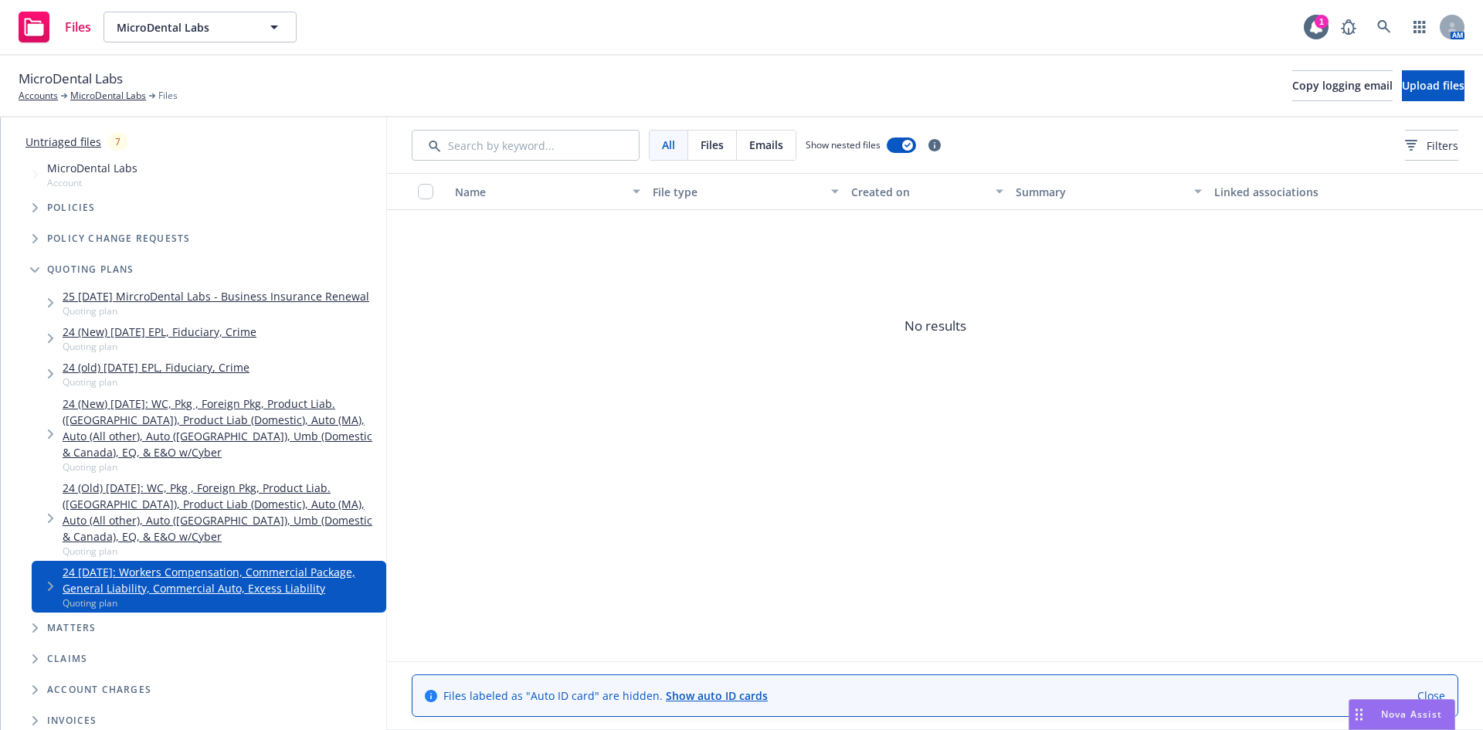
click at [44, 599] on span "Tree Example" at bounding box center [50, 586] width 25 height 25
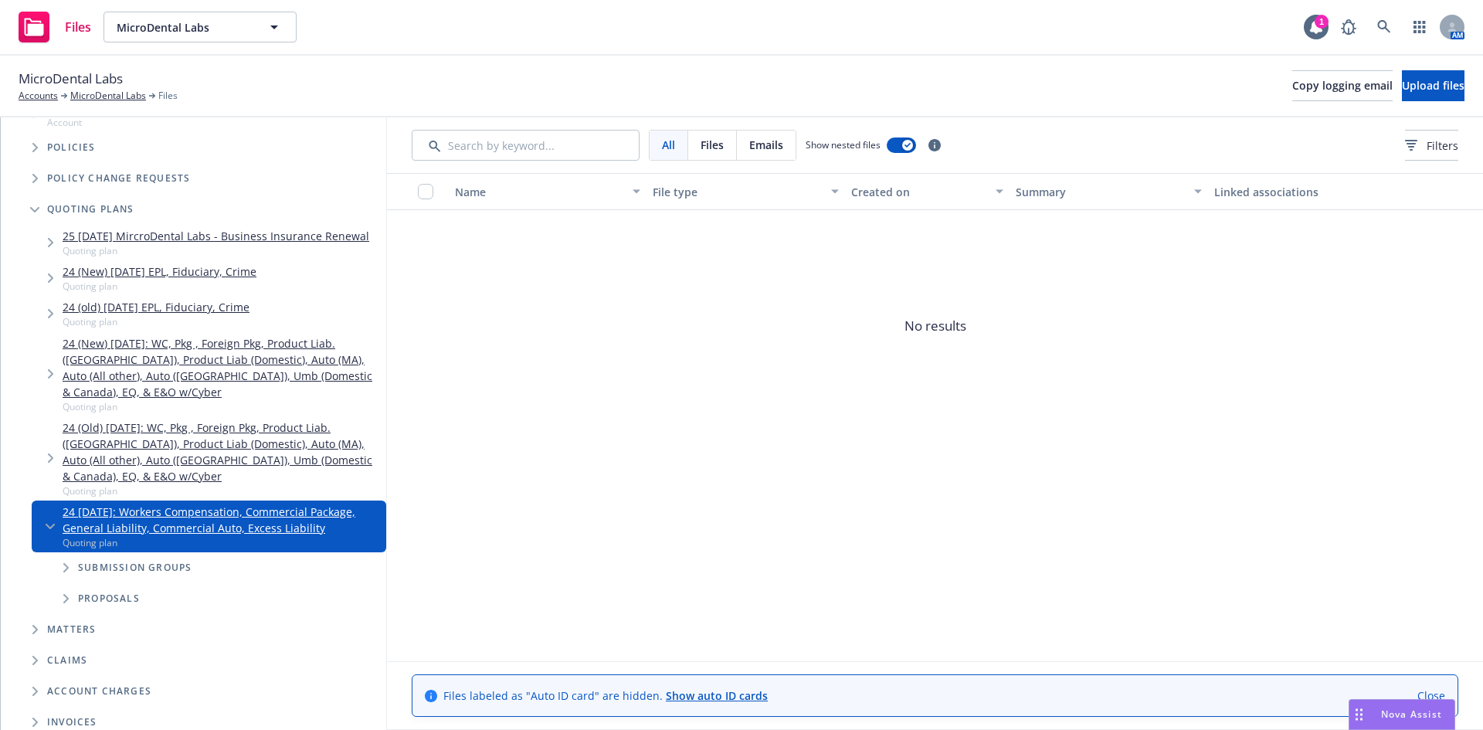
scroll to position [232, 0]
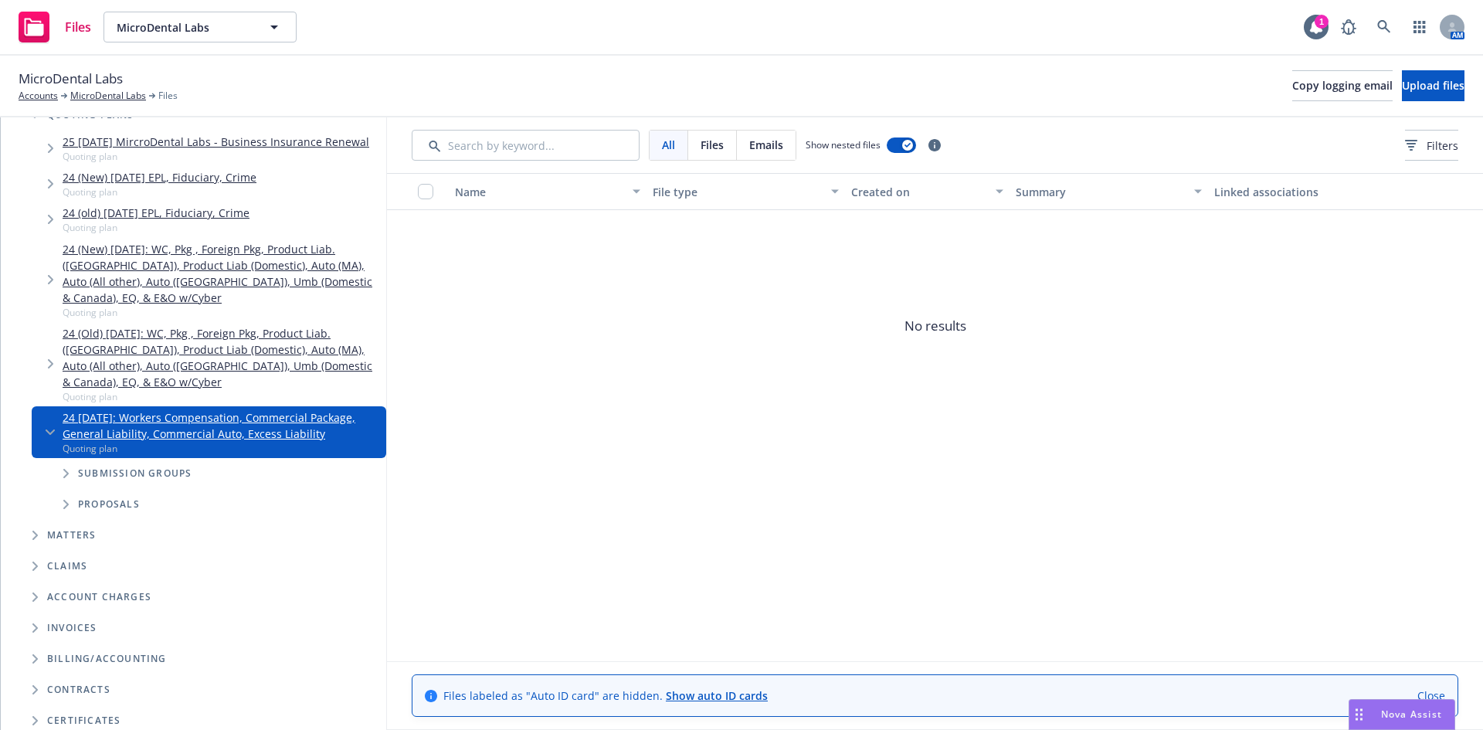
click at [65, 478] on icon "Tree Example" at bounding box center [66, 473] width 6 height 9
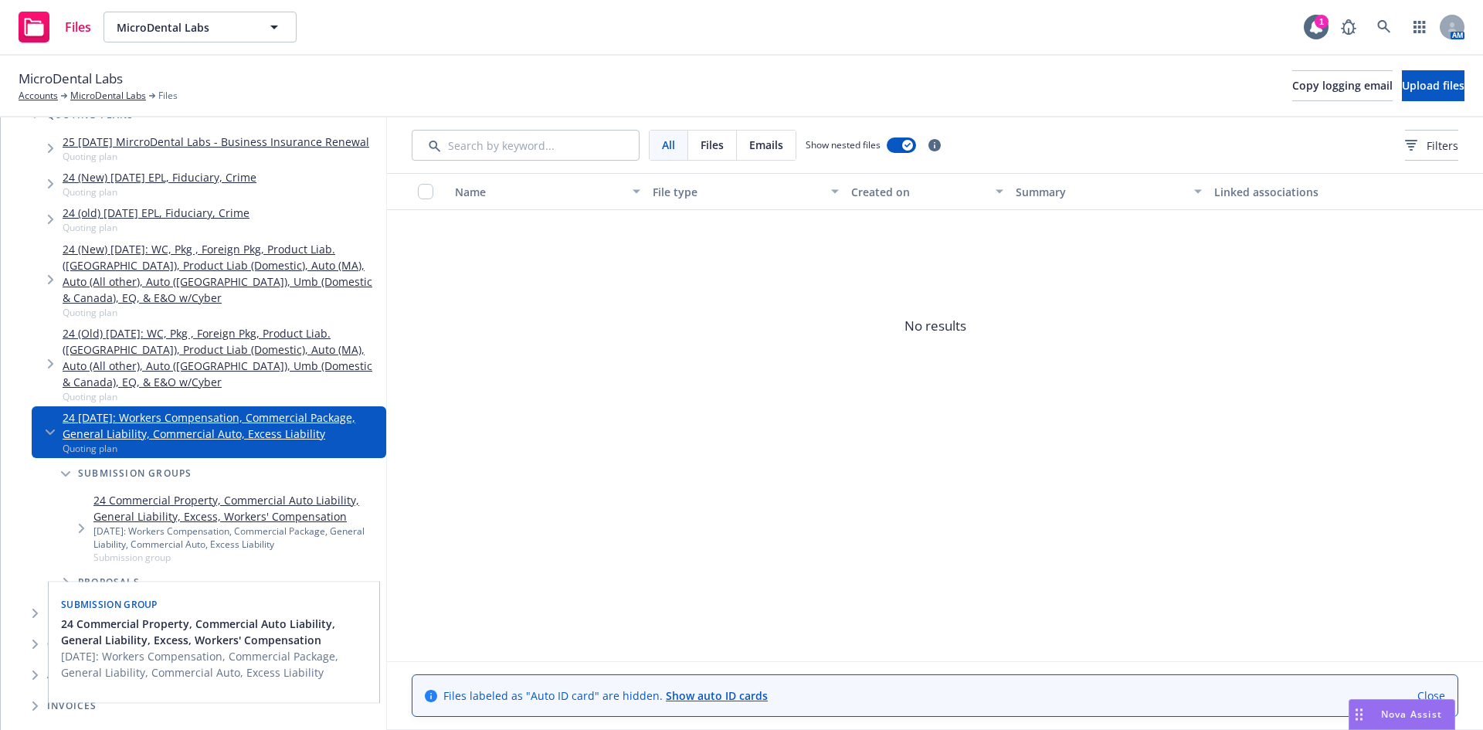
click at [124, 525] on link "24 Commercial Property, Commercial Auto Liability, General Liability, Excess, W…" at bounding box center [236, 508] width 287 height 32
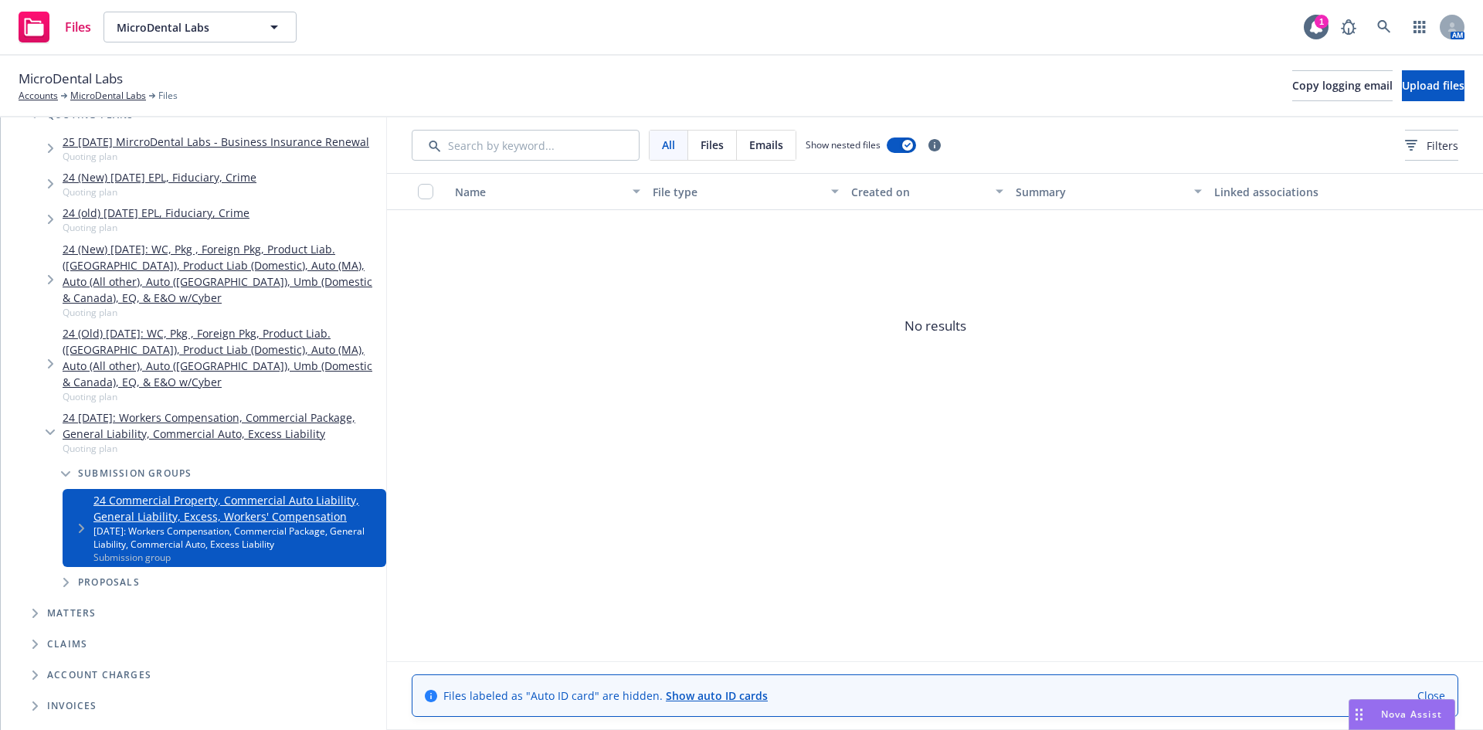
click at [66, 477] on icon "Tree Example" at bounding box center [65, 474] width 9 height 6
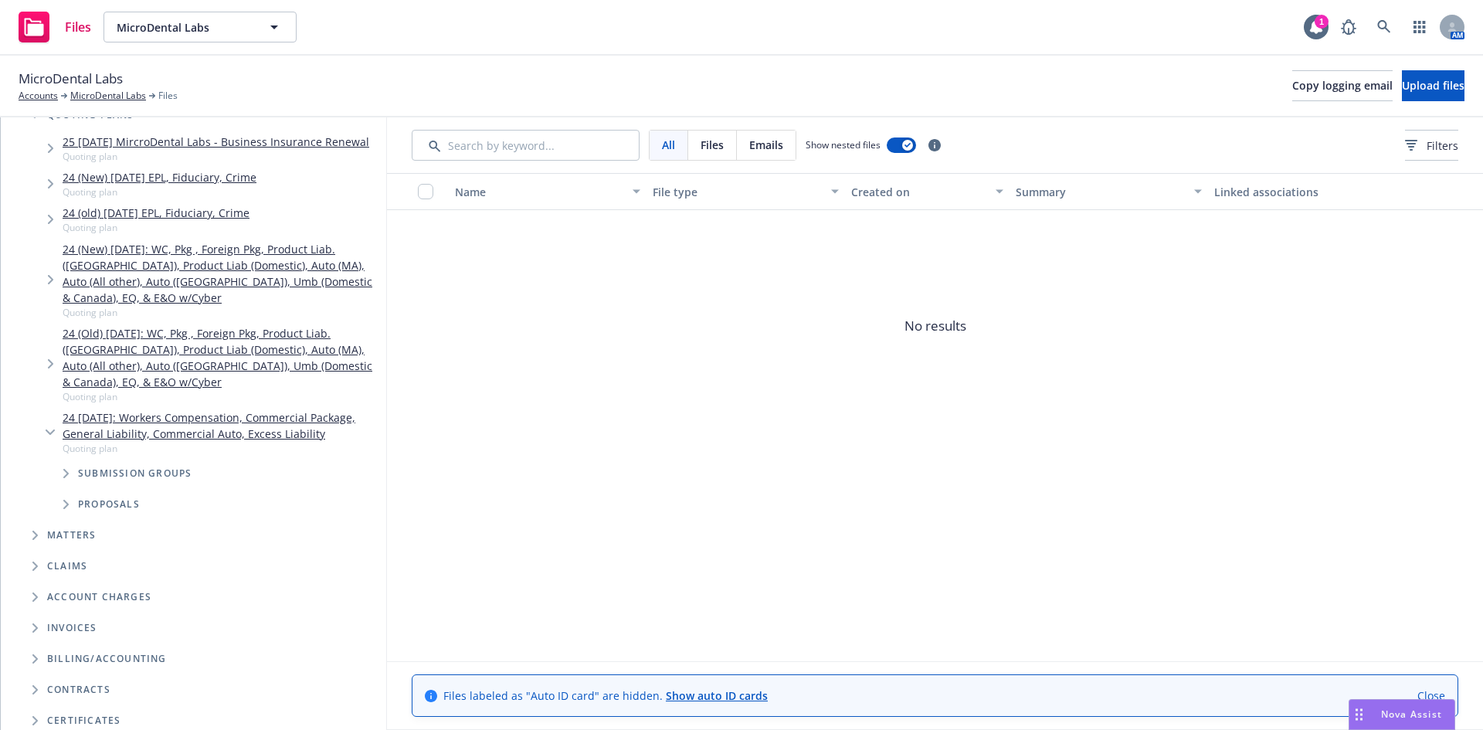
click at [48, 435] on icon "Tree Example" at bounding box center [50, 432] width 9 height 5
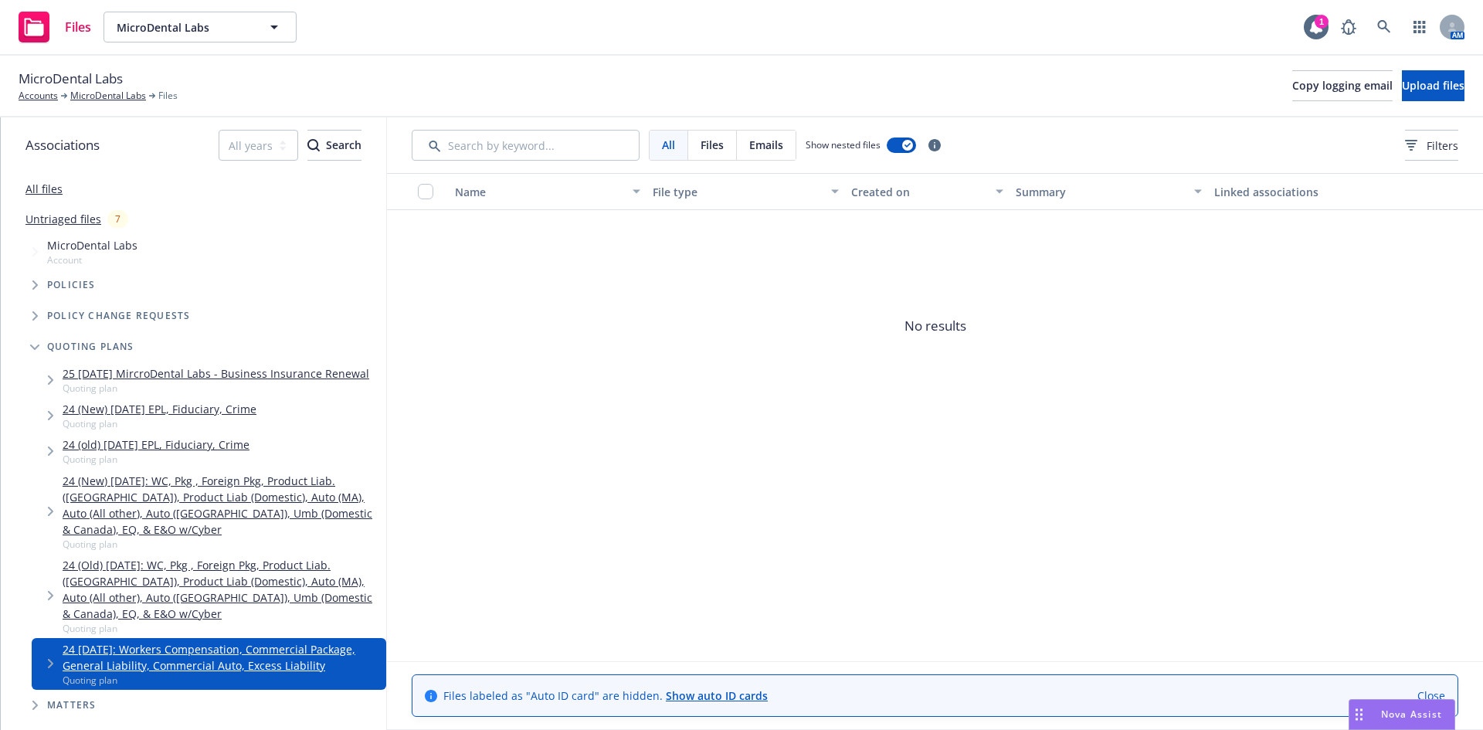
click at [33, 346] on icon "Tree Example" at bounding box center [34, 348] width 9 height 6
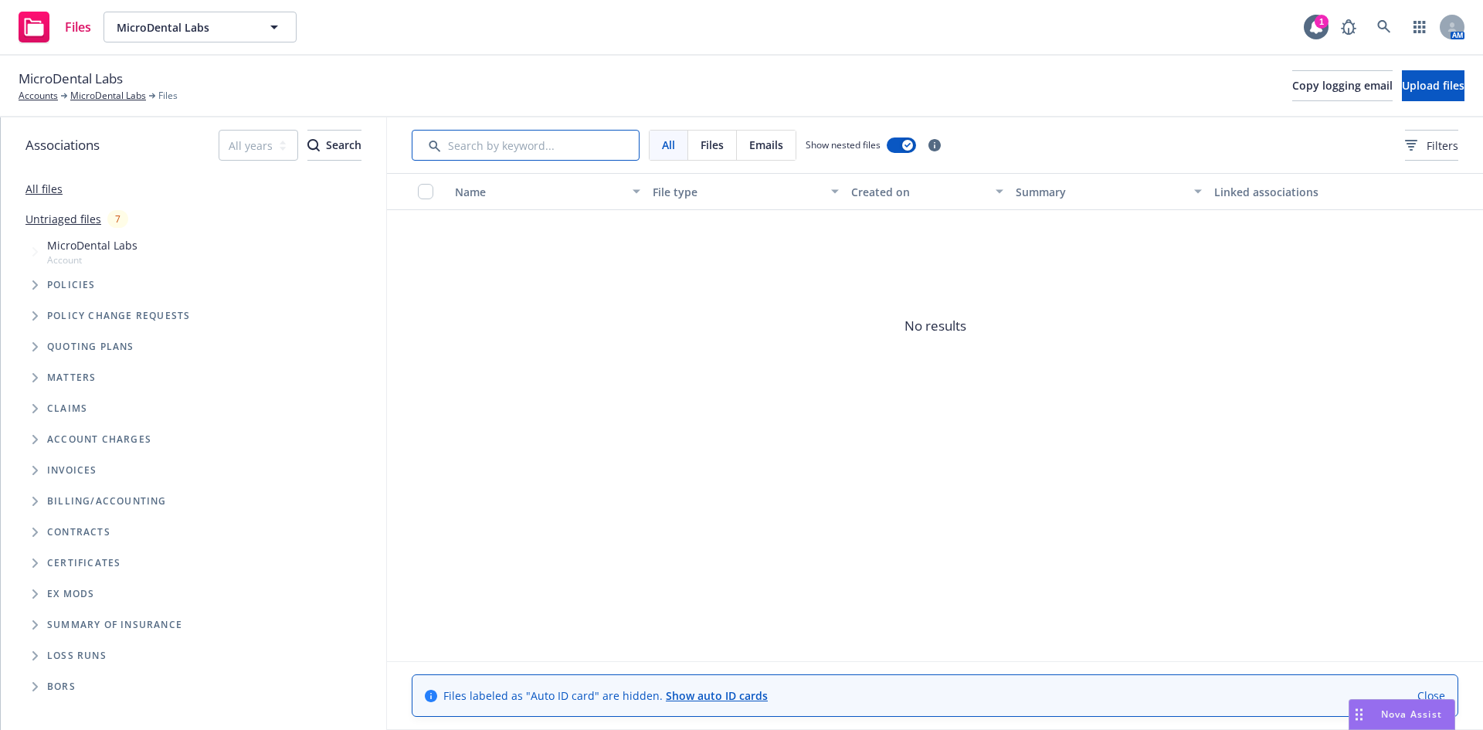
click at [481, 148] on input "Search by keyword..." at bounding box center [526, 145] width 228 height 31
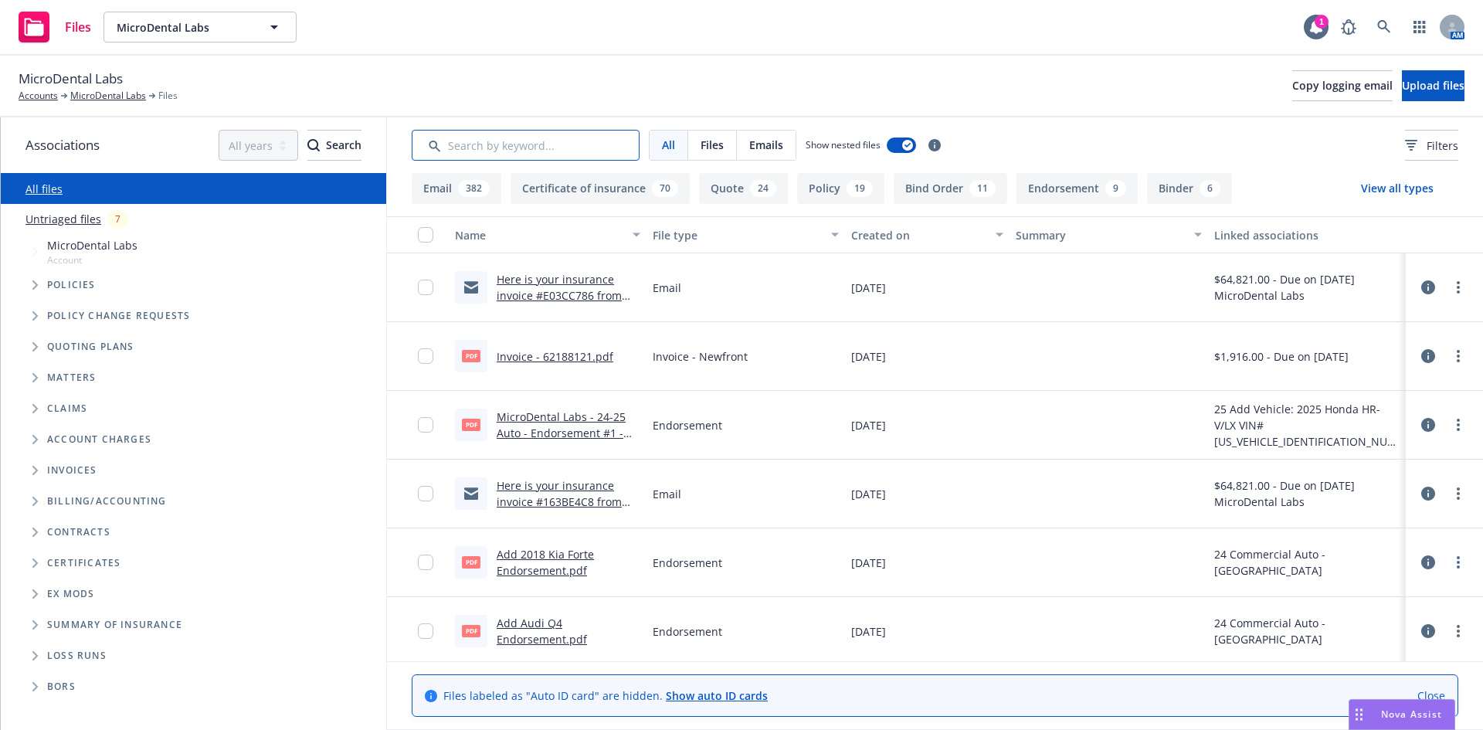
click at [542, 141] on input "Search by keyword..." at bounding box center [526, 145] width 228 height 31
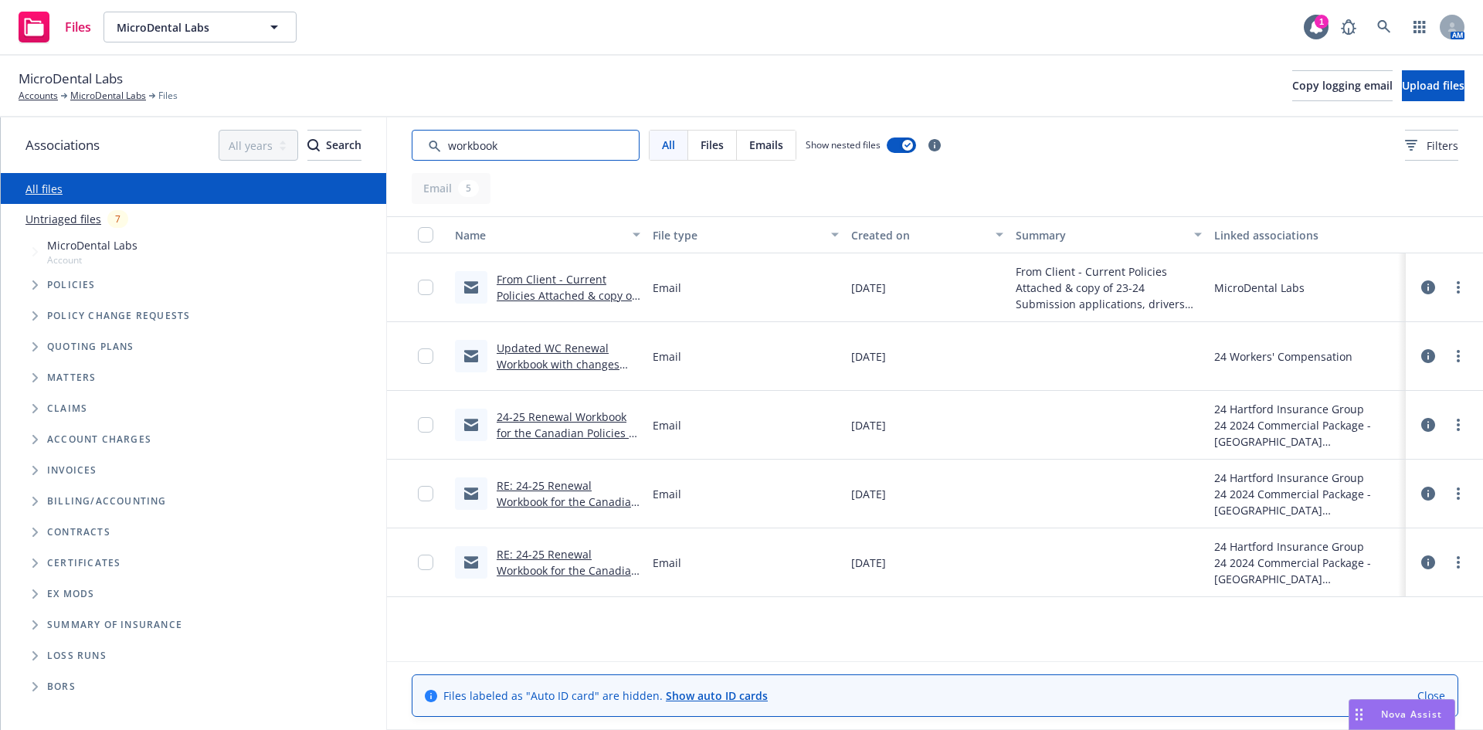
type input "workbook"
click at [576, 503] on link "RE: 24-25 Renewal Workbook for the Canadian Policies - Policy Numbers: 44RHUFG9…" at bounding box center [568, 550] width 142 height 144
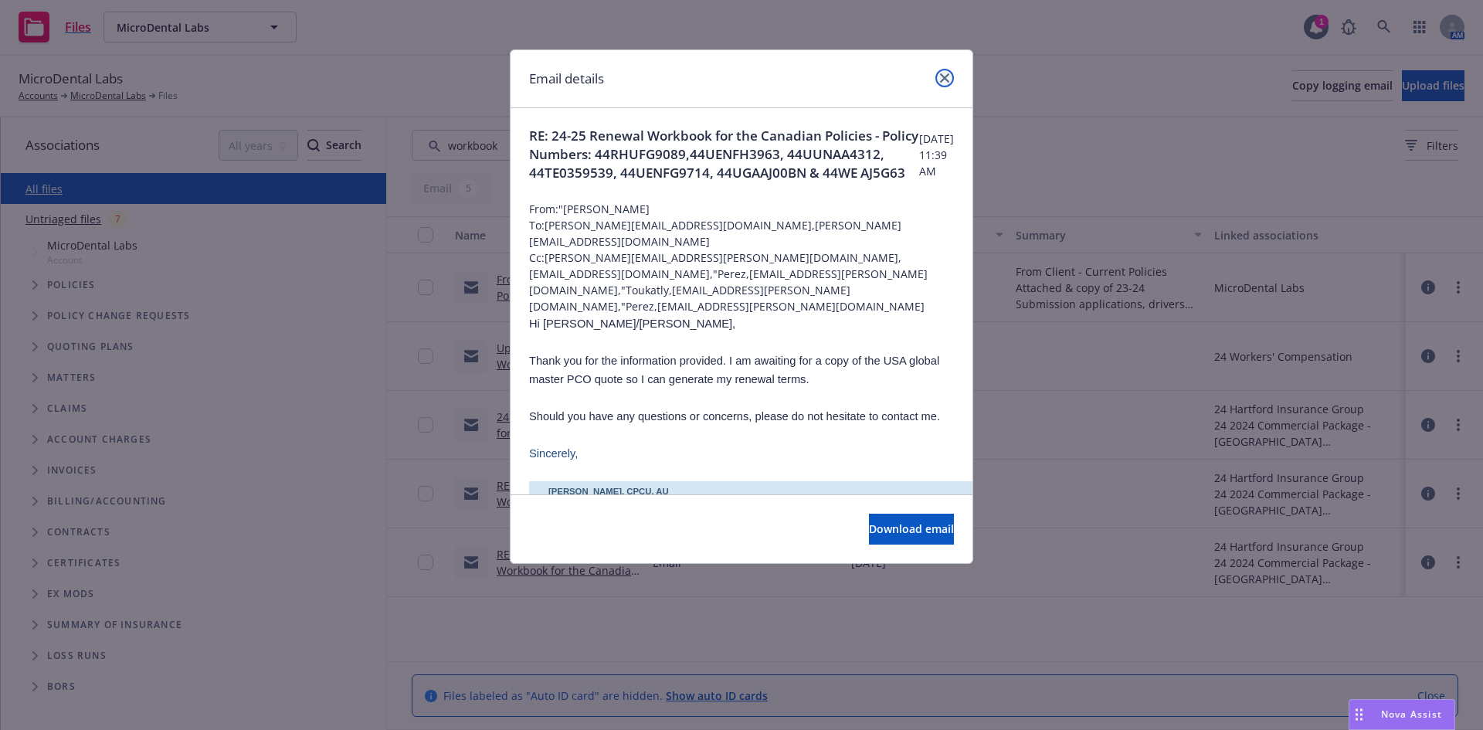
click at [943, 80] on icon "close" at bounding box center [944, 77] width 9 height 9
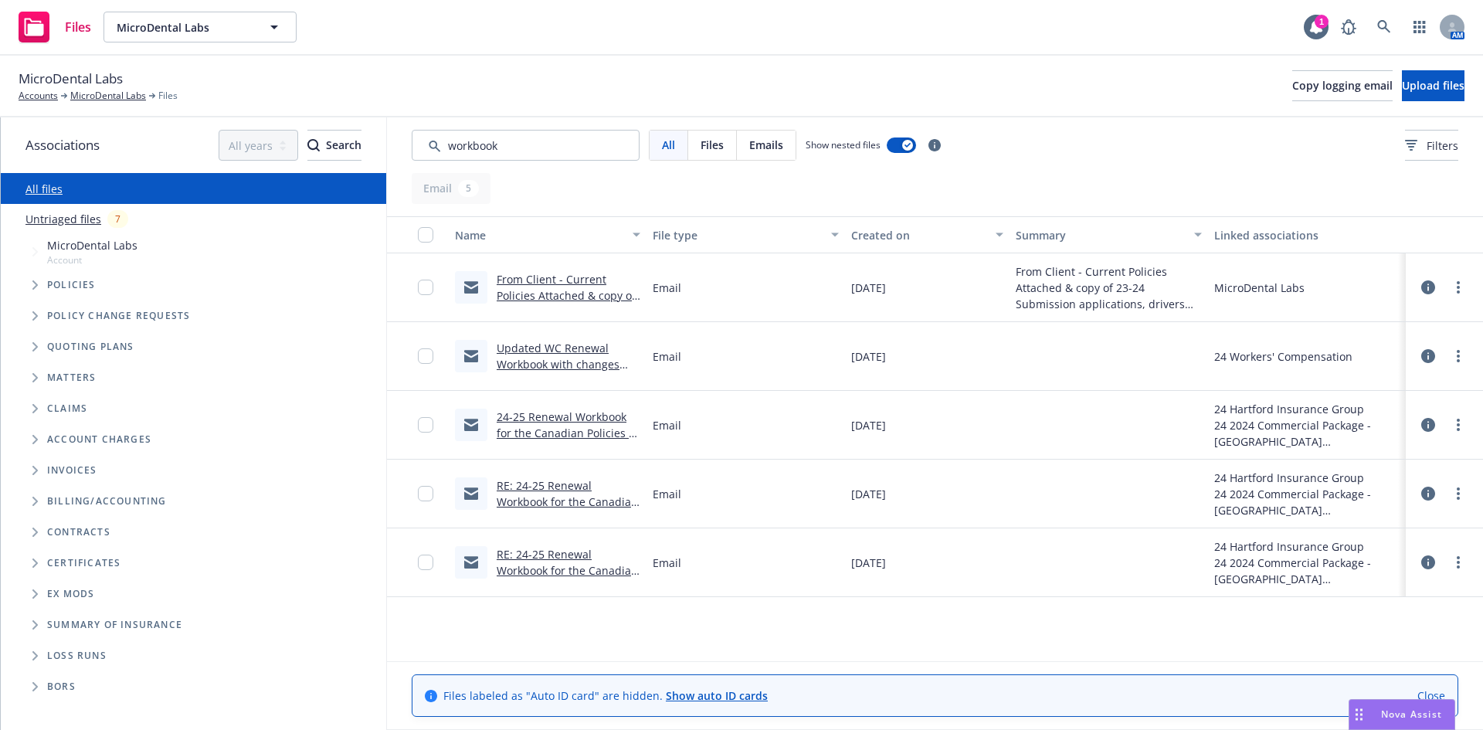
click at [566, 576] on link "RE: 24-25 Renewal Workbook for the Canadian Policies - Policy Numbers: 44RHUFG9…" at bounding box center [568, 619] width 142 height 144
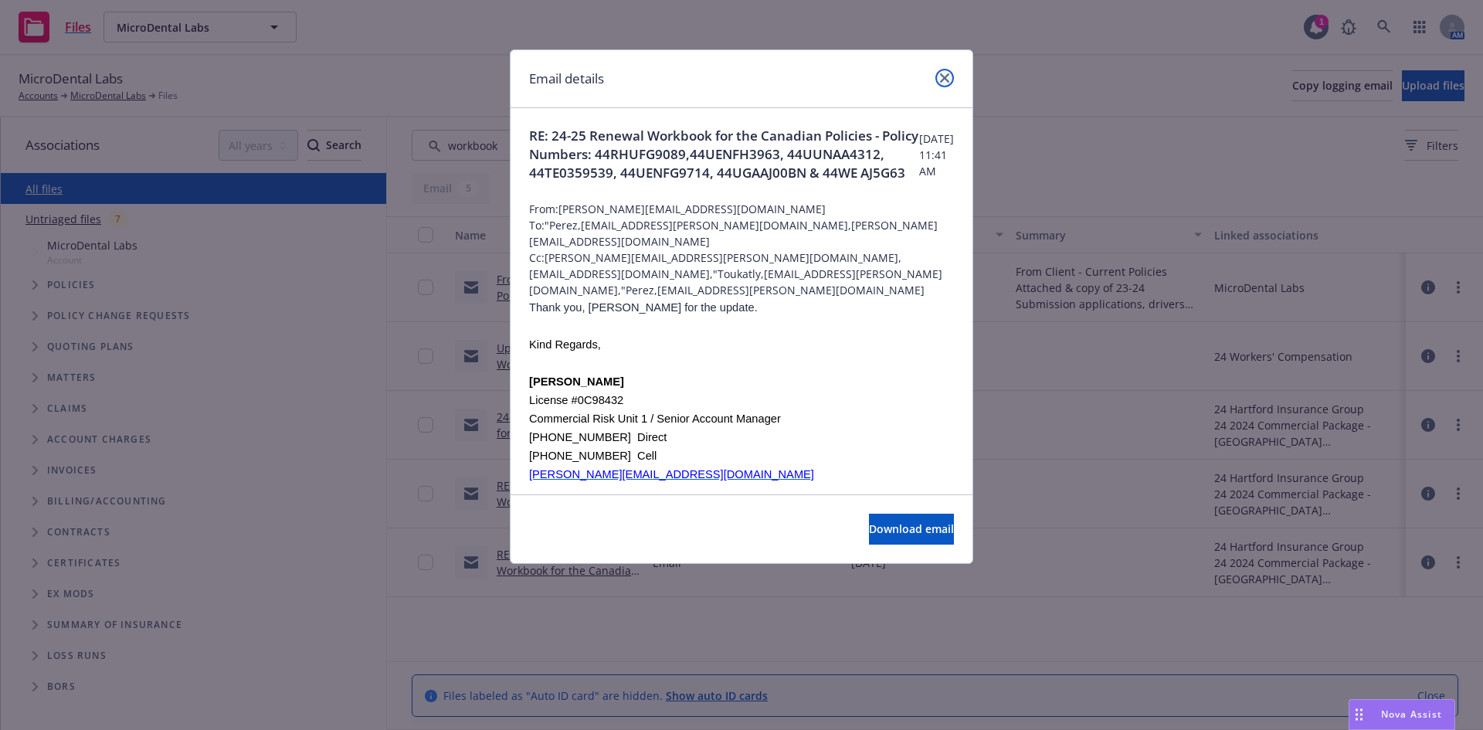
click at [946, 76] on icon "close" at bounding box center [944, 77] width 9 height 9
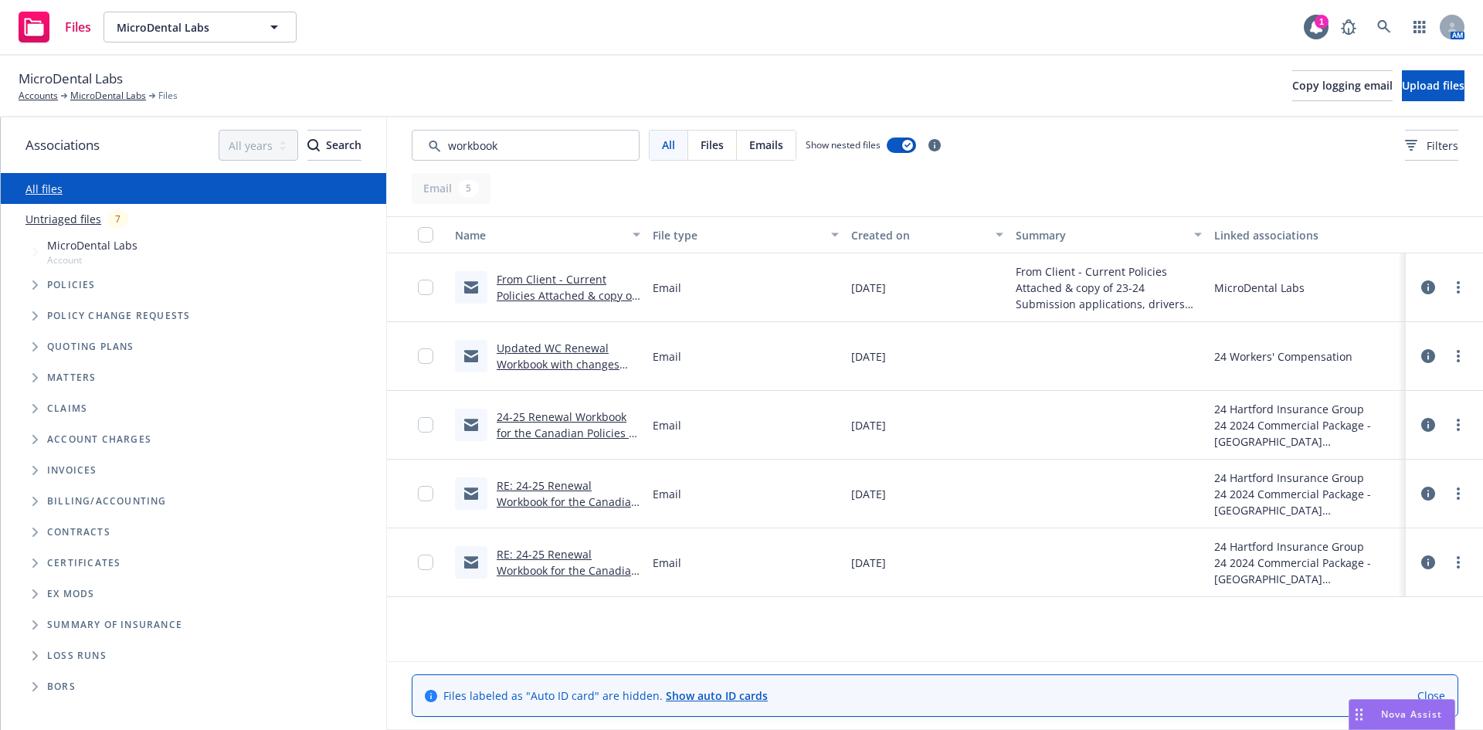
click at [1434, 694] on link "Close" at bounding box center [1432, 696] width 28 height 16
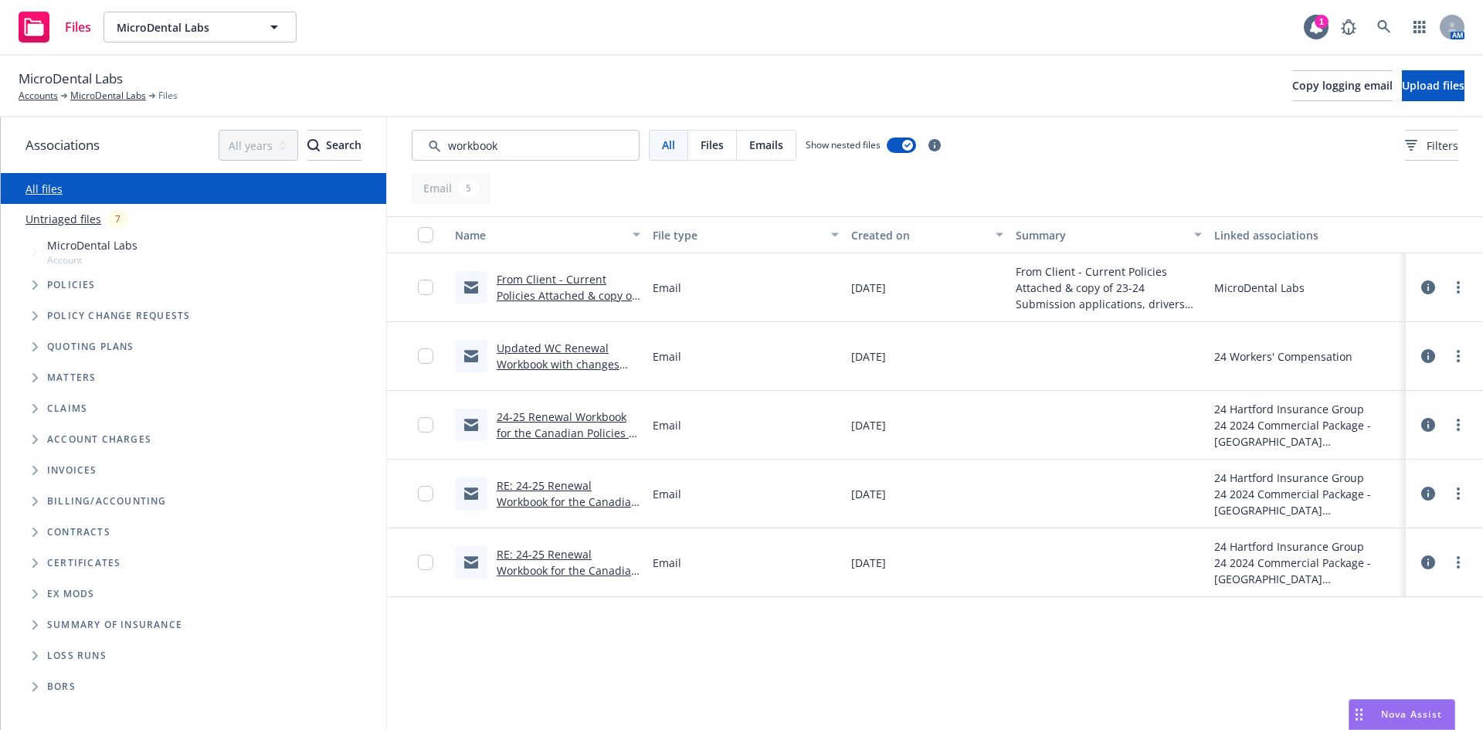
click at [39, 346] on span "Tree Example" at bounding box center [34, 347] width 25 height 25
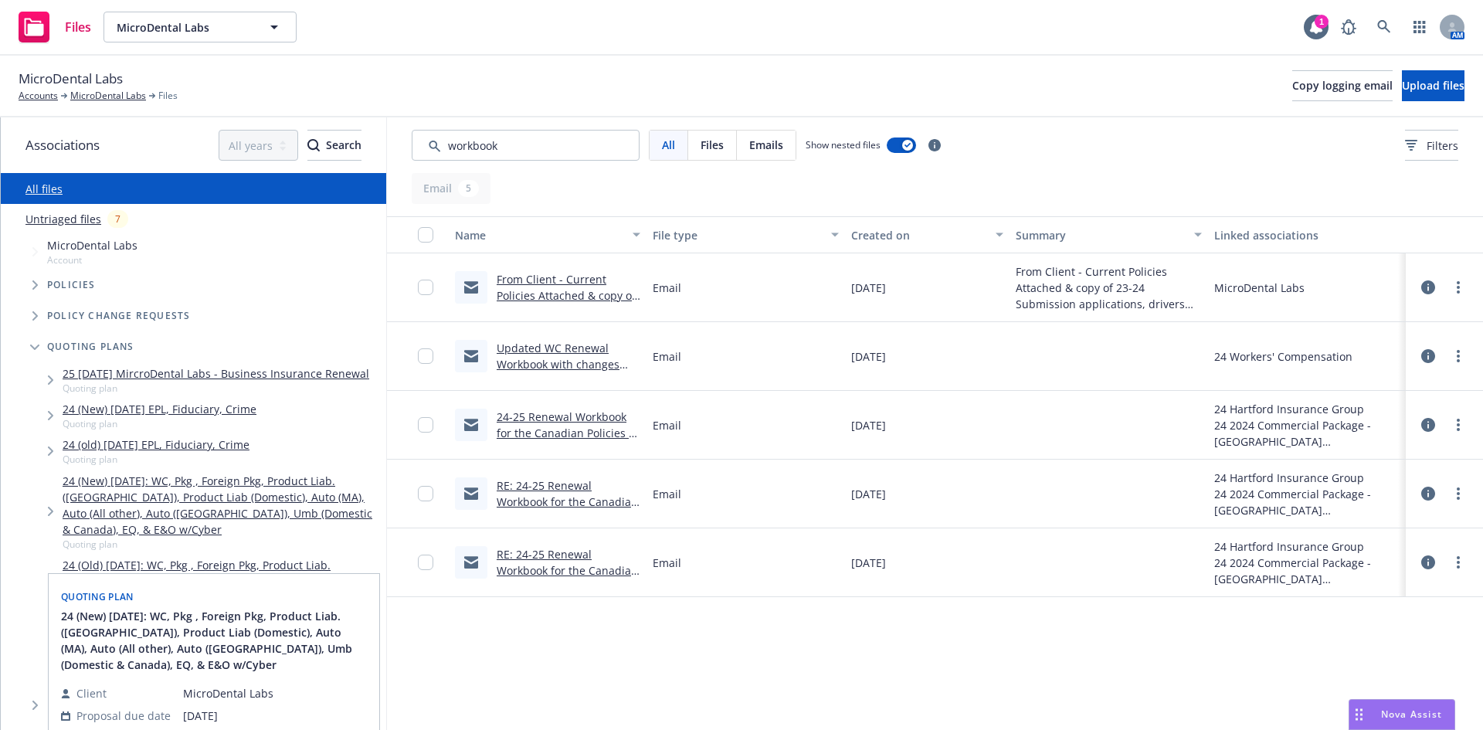
click at [243, 518] on link "24 (New) [DATE]: WC, Pkg , Foreign Pkg, Product Liab. ([GEOGRAPHIC_DATA]), Prod…" at bounding box center [222, 505] width 318 height 65
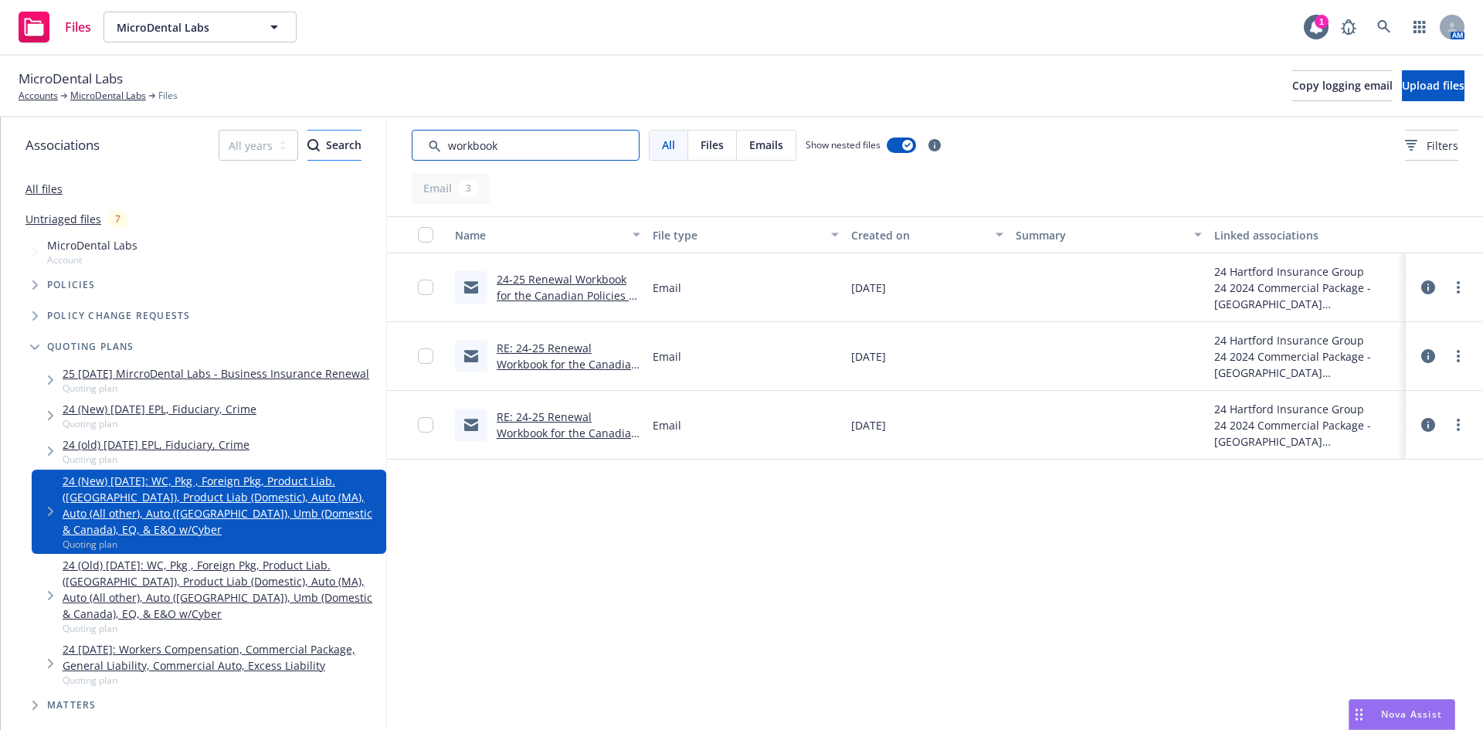
drag, startPoint x: 508, startPoint y: 148, endPoint x: 318, endPoint y: 151, distance: 190.1
click at [318, 151] on div "Associations All years 2027 2026 2025 2024 2023 2022 2021 2020 2019 2018 2017 2…" at bounding box center [742, 423] width 1483 height 613
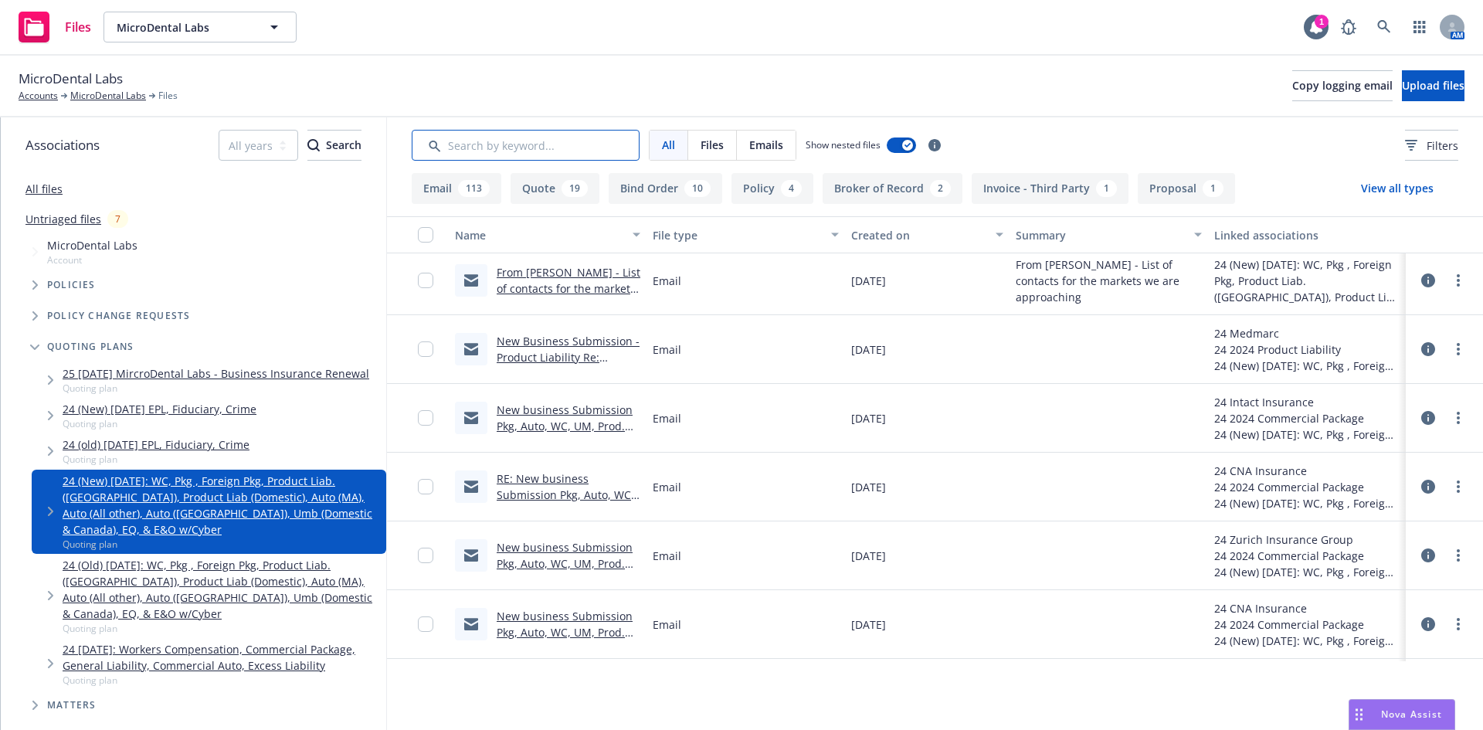
scroll to position [9246, 0]
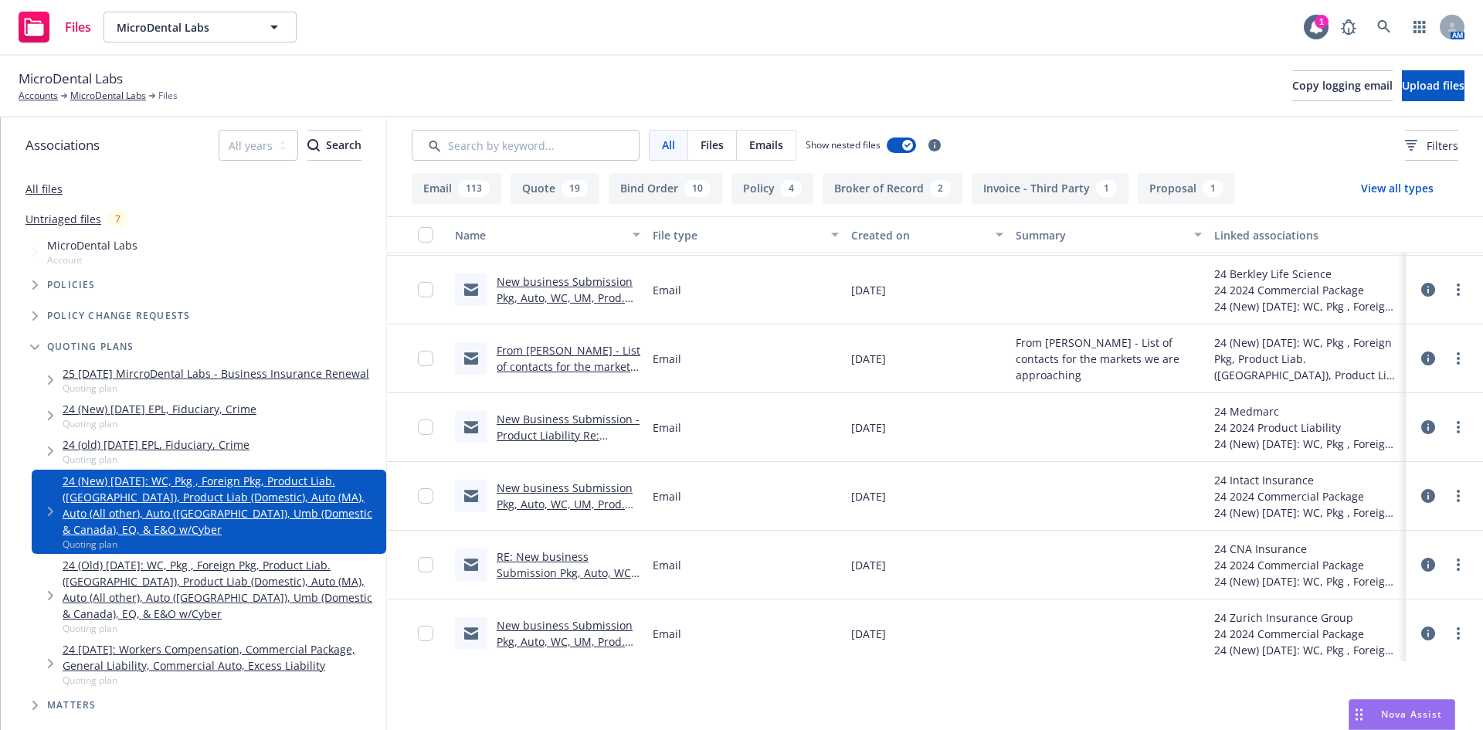
click at [564, 505] on link "New business Submission Pkg, Auto, WC, UM, Prod. Liab., Tech E&O w/Cyber - US &…" at bounding box center [565, 529] width 136 height 96
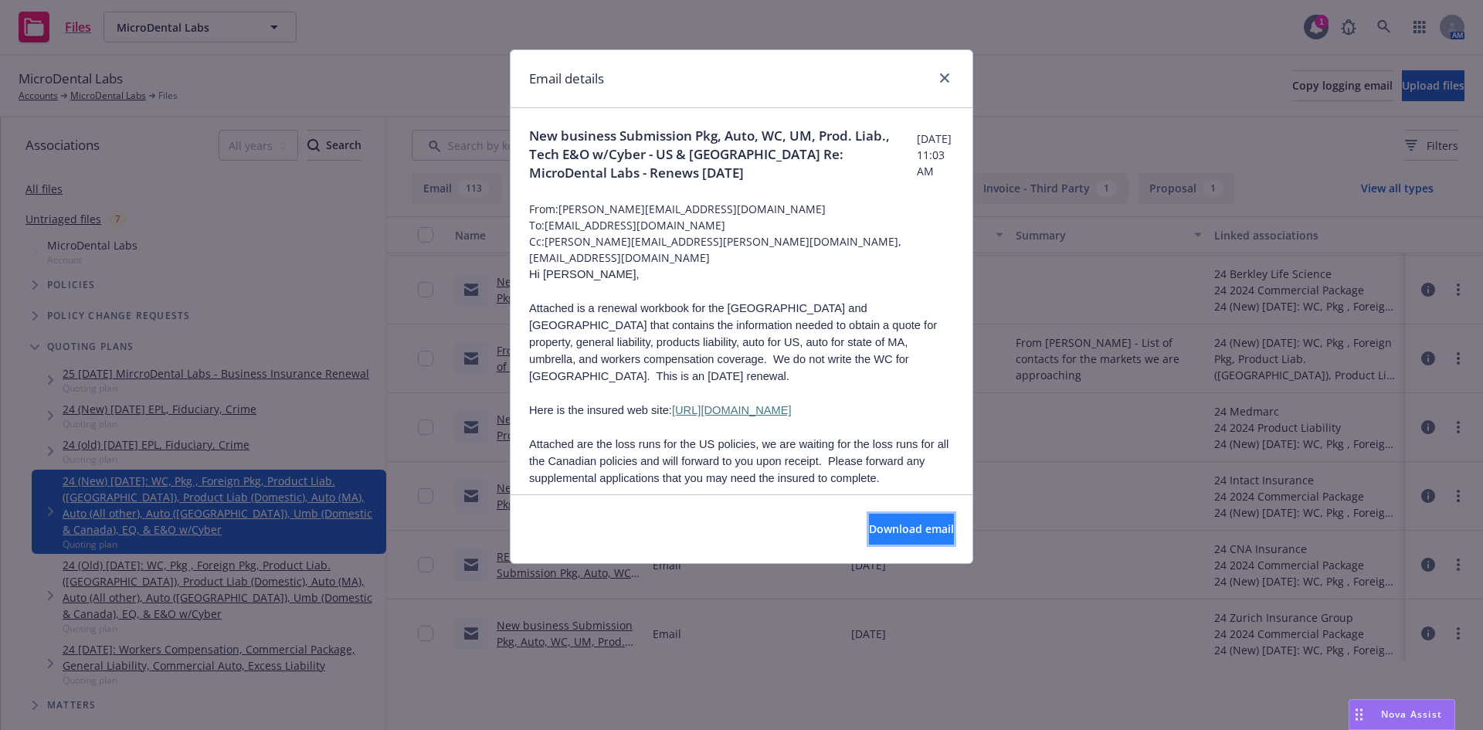
click at [885, 524] on span "Download email" at bounding box center [911, 529] width 85 height 15
